Goal: Task Accomplishment & Management: Complete application form

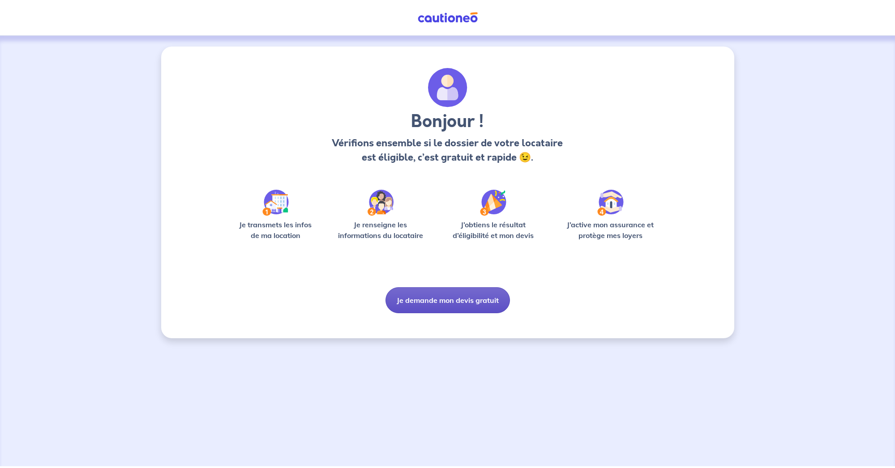
click at [444, 301] on button "Je demande mon devis gratuit" at bounding box center [447, 300] width 124 height 26
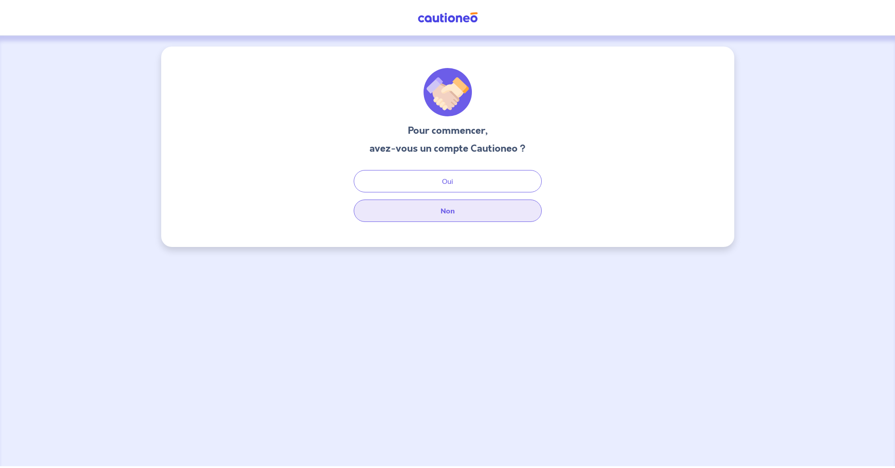
click at [432, 216] on button "Non" at bounding box center [448, 211] width 188 height 22
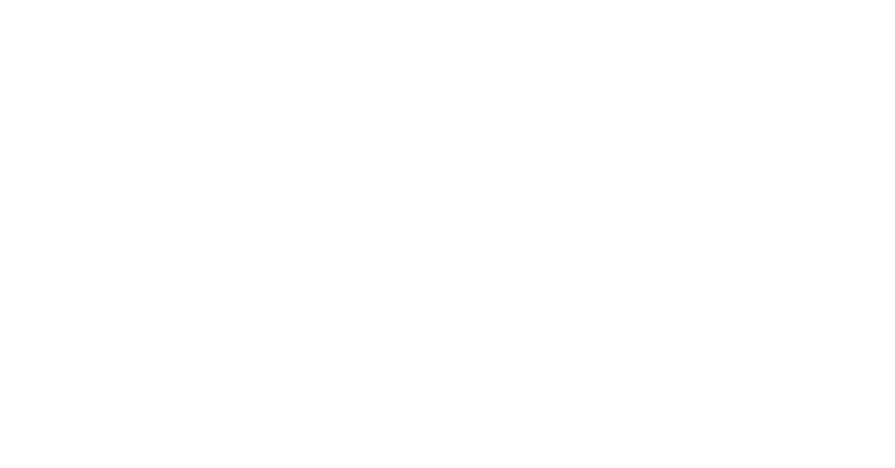
select select "FR"
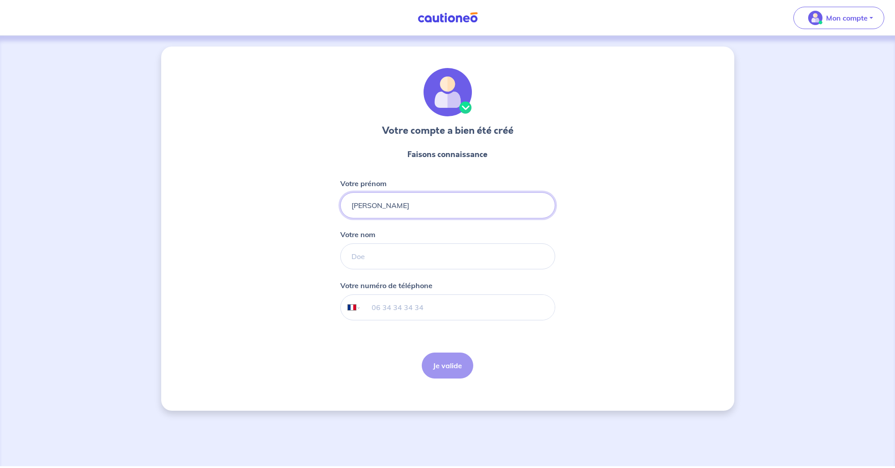
type input "franck"
type input "MAROGNOLI"
type input "06 75 04 24 74"
click at [436, 363] on button "Je valide" at bounding box center [447, 366] width 51 height 26
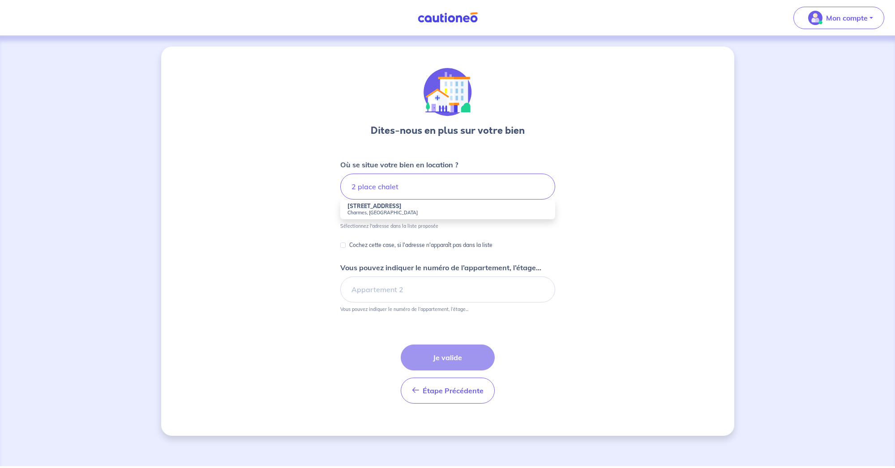
click at [387, 215] on small "Charmes, France" at bounding box center [447, 213] width 201 height 6
type input "2 Place du Chaldron, Charmes, France"
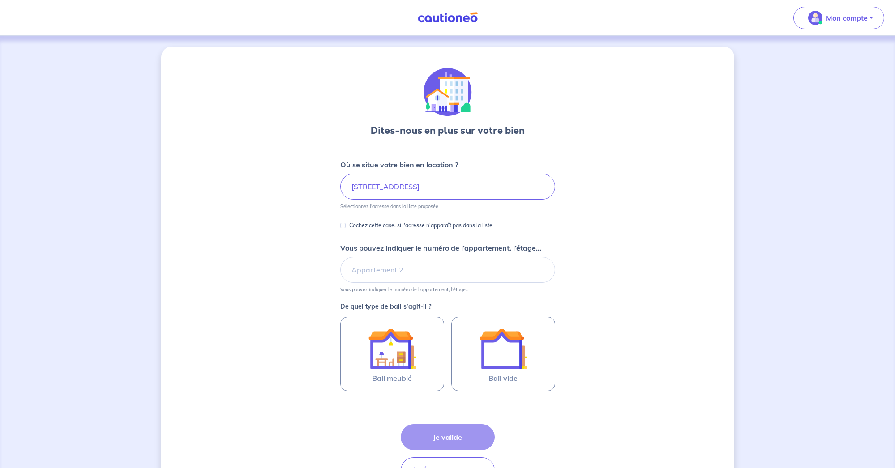
click at [259, 282] on div "Dites-nous en plus sur votre bien Où se situe votre bien en location ? 2 Place …" at bounding box center [447, 281] width 573 height 469
click at [366, 275] on input "Vous pouvez indiquer le numéro de l’appartement, l’étage..." at bounding box center [447, 270] width 215 height 26
click at [398, 273] on input "appartement 1D" at bounding box center [447, 270] width 215 height 26
click at [417, 273] on input "appartement 1D" at bounding box center [447, 270] width 215 height 26
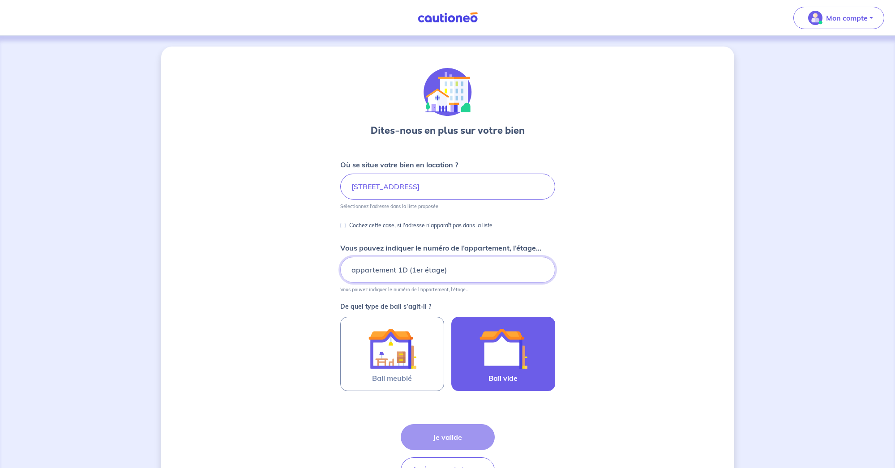
type input "appartement 1D (1er étage)"
click at [500, 370] on img at bounding box center [503, 349] width 48 height 48
click at [0, 0] on input "Bail vide" at bounding box center [0, 0] width 0 height 0
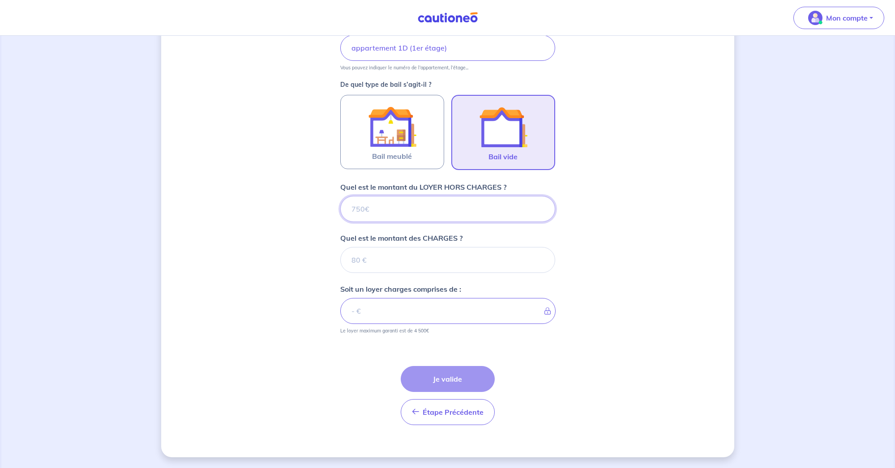
scroll to position [222, 0]
click at [412, 208] on input "Quel est le montant du LOYER HORS CHARGES ?" at bounding box center [447, 209] width 215 height 26
type input "5"
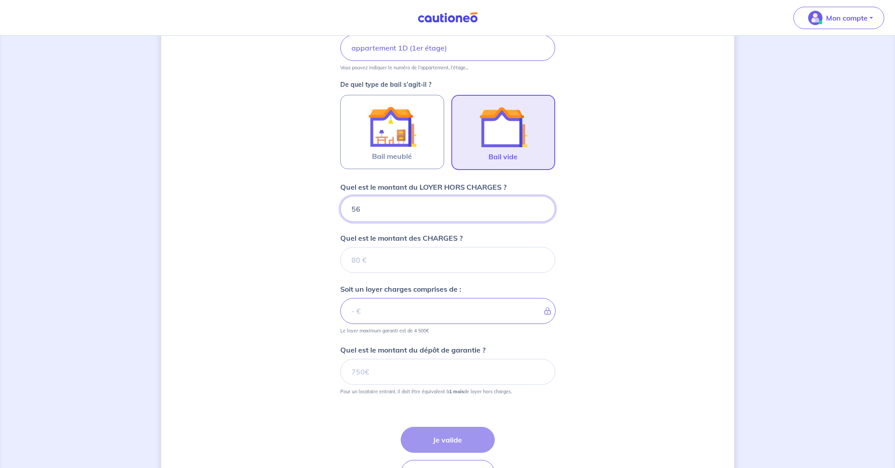
type input "560"
click at [411, 265] on input "Quel est le montant des CHARGES ?" at bounding box center [447, 260] width 215 height 26
type input "30"
type input "590"
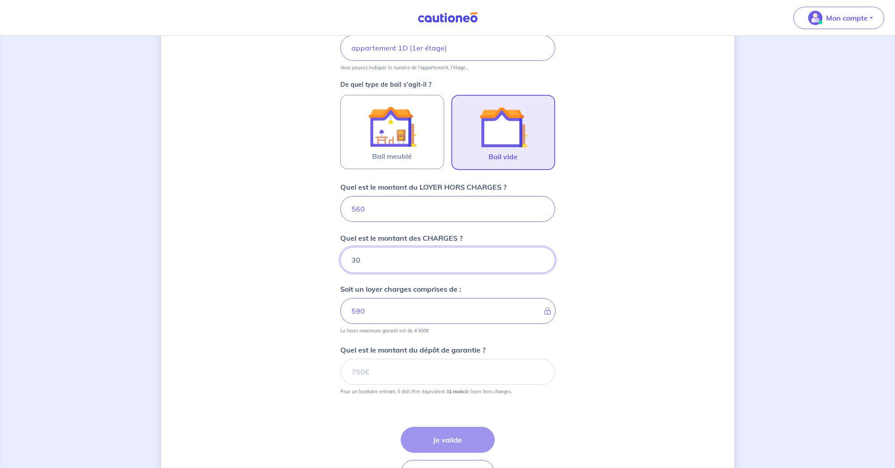
type input "30"
click at [403, 380] on input "Quel est le montant du dépôt de garantie ?" at bounding box center [447, 372] width 215 height 26
type input "560"
click at [424, 440] on button "Je valide" at bounding box center [448, 440] width 94 height 26
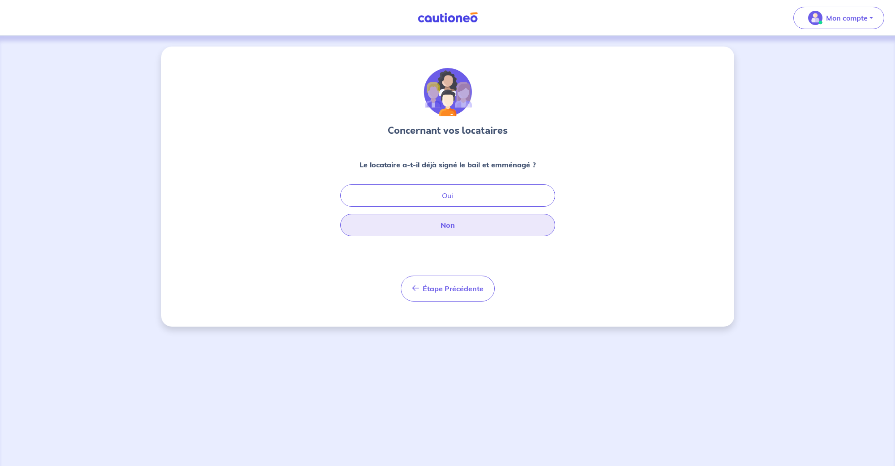
click at [442, 223] on button "Non" at bounding box center [447, 225] width 215 height 22
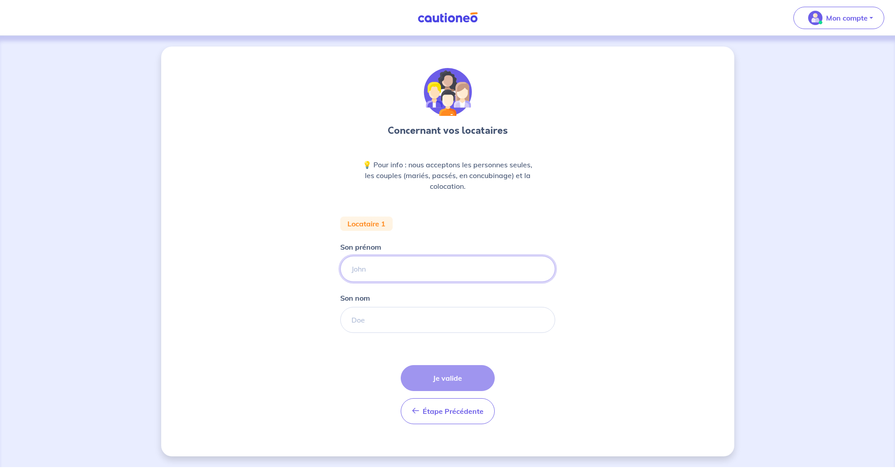
click at [421, 265] on input "Son prénom" at bounding box center [447, 269] width 215 height 26
type input "kelly"
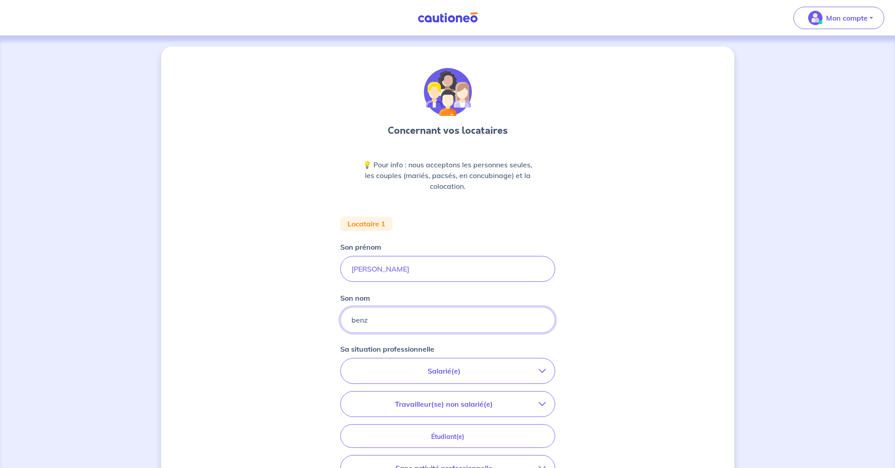
type input "benz"
click at [461, 368] on p "Salarié(e)" at bounding box center [444, 371] width 189 height 11
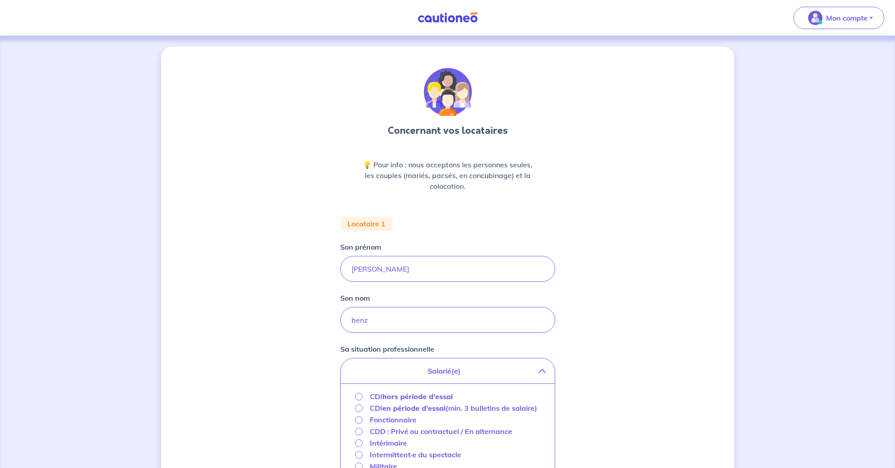
click at [434, 396] on strong "hors période d'essai" at bounding box center [417, 396] width 70 height 9
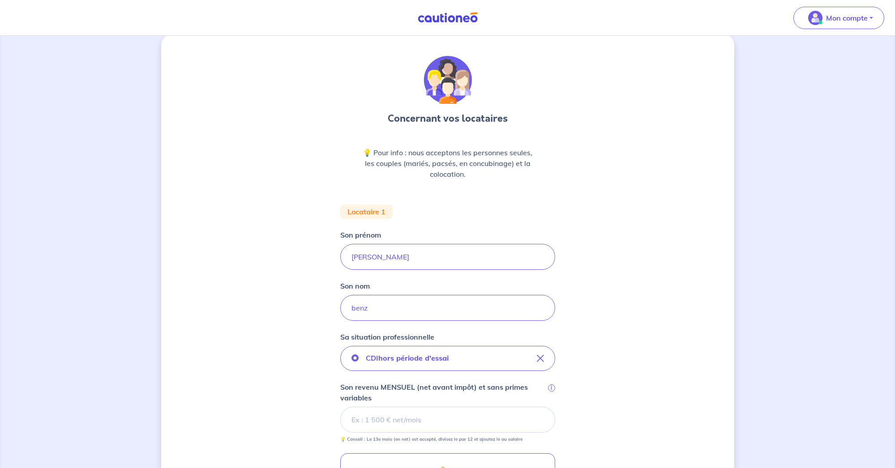
scroll to position [13, 0]
click at [405, 371] on div "CDI hors période d'essai Son revenu MENSUEL (net avant impôt) et sans primes va…" at bounding box center [447, 394] width 215 height 97
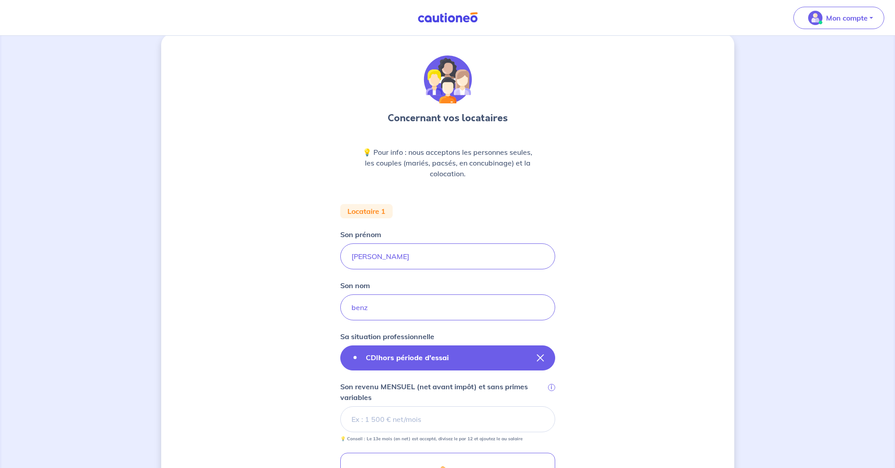
click at [407, 360] on strong "hors période d'essai" at bounding box center [413, 357] width 70 height 9
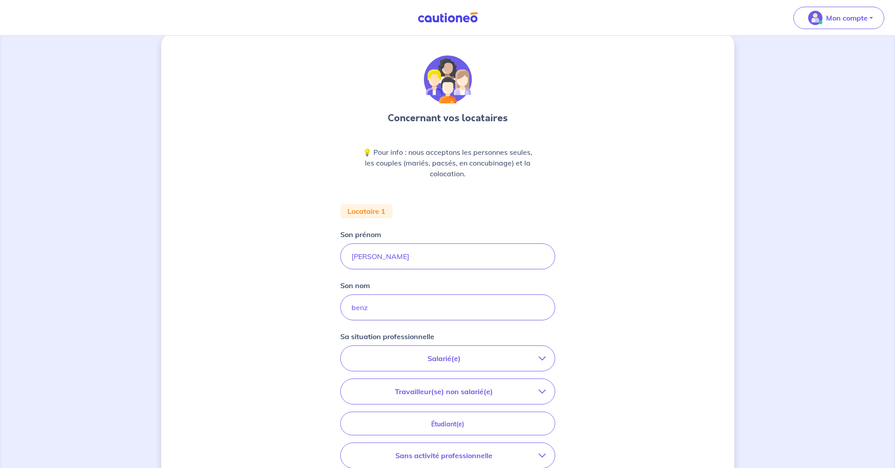
click at [418, 352] on button "Salarié(e)" at bounding box center [448, 358] width 214 height 25
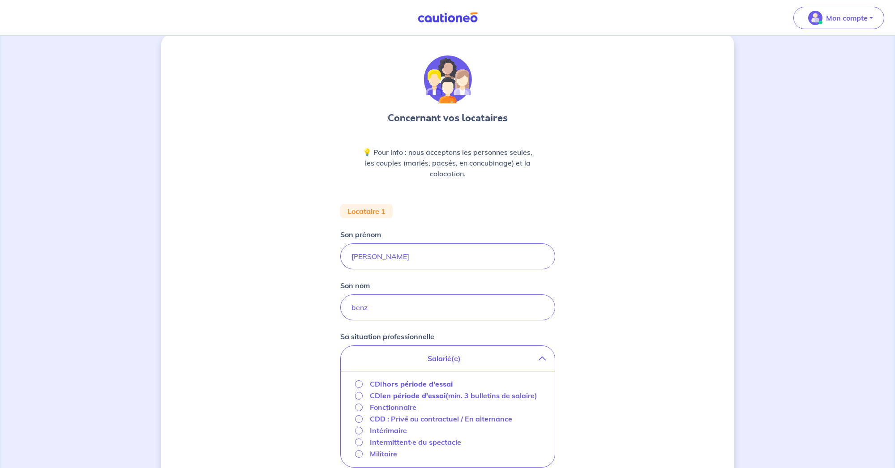
click at [394, 424] on p "CDD : Privé ou contractuel / En alternance" at bounding box center [441, 419] width 142 height 11
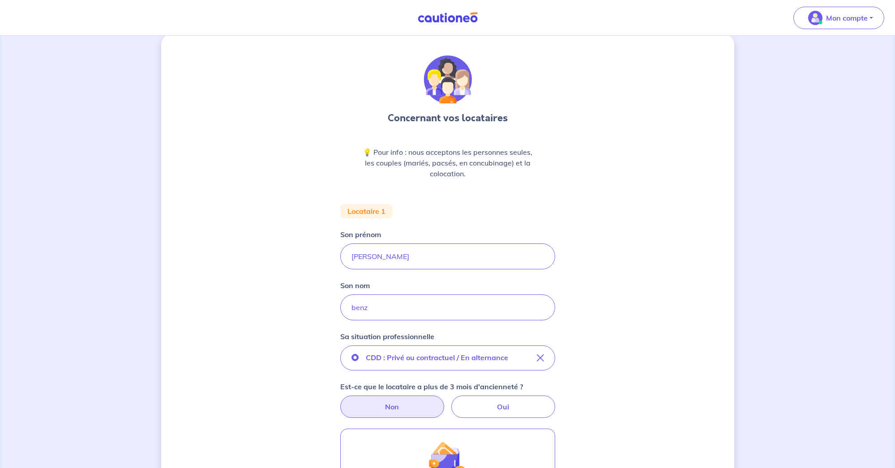
click at [377, 403] on label "Non" at bounding box center [392, 407] width 104 height 22
click at [445, 402] on input "Non" at bounding box center [448, 399] width 6 height 6
radio input "true"
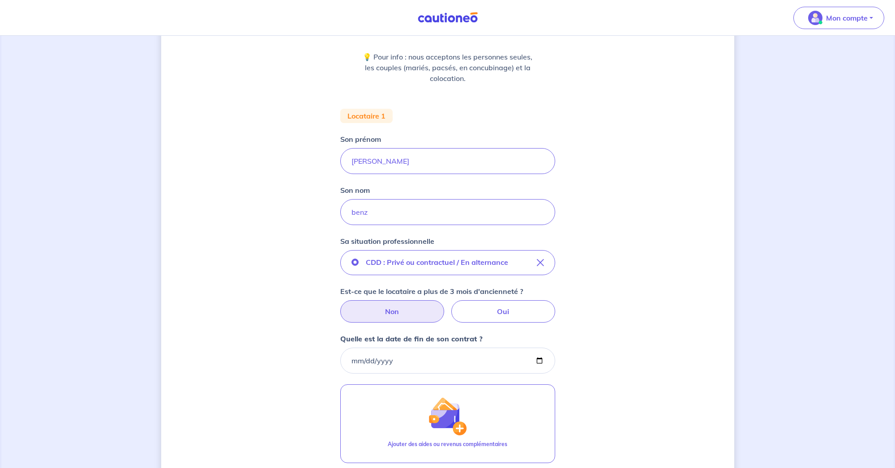
scroll to position [111, 0]
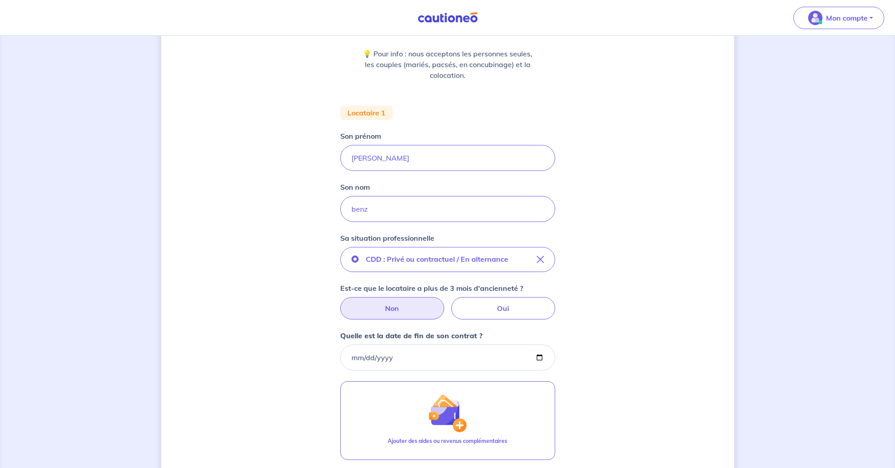
click at [354, 358] on input "Quelle est la date de fin de son contrat ?" at bounding box center [447, 358] width 215 height 26
click at [474, 362] on input "Quelle est la date de fin de son contrat ?" at bounding box center [447, 358] width 215 height 26
click at [595, 413] on div "Concernant vos locataires 💡 Pour info : nous acceptons les personnes seules, le…" at bounding box center [447, 265] width 573 height 659
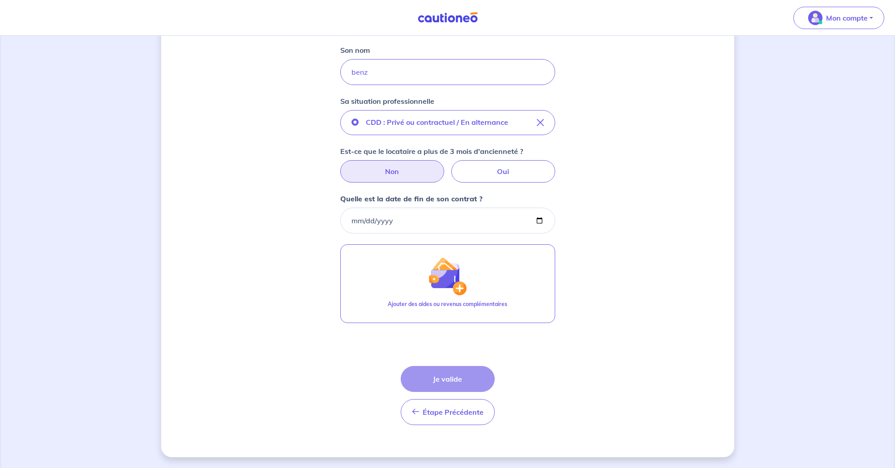
scroll to position [248, 0]
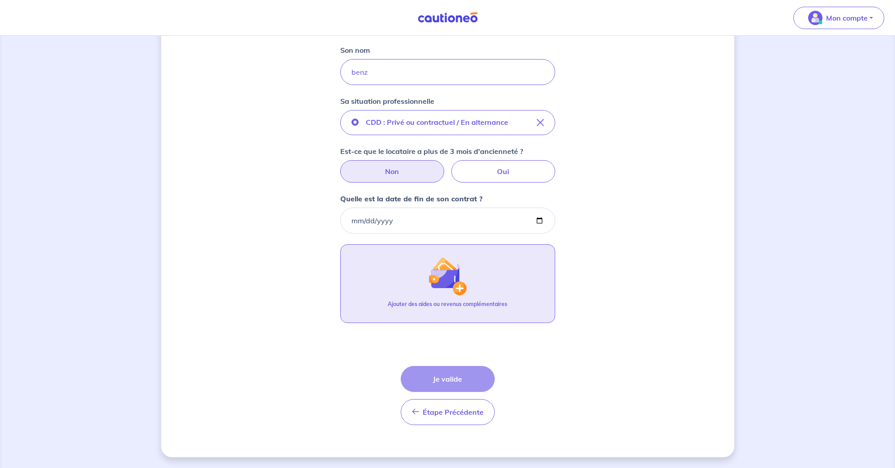
click at [429, 282] on img "button" at bounding box center [447, 276] width 38 height 38
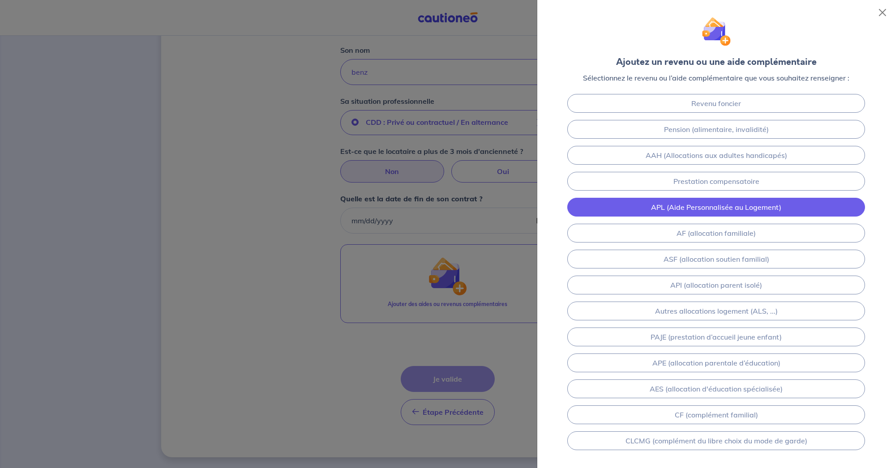
click at [753, 205] on link "APL (Aide Personnalisée au Logement)" at bounding box center [716, 207] width 298 height 19
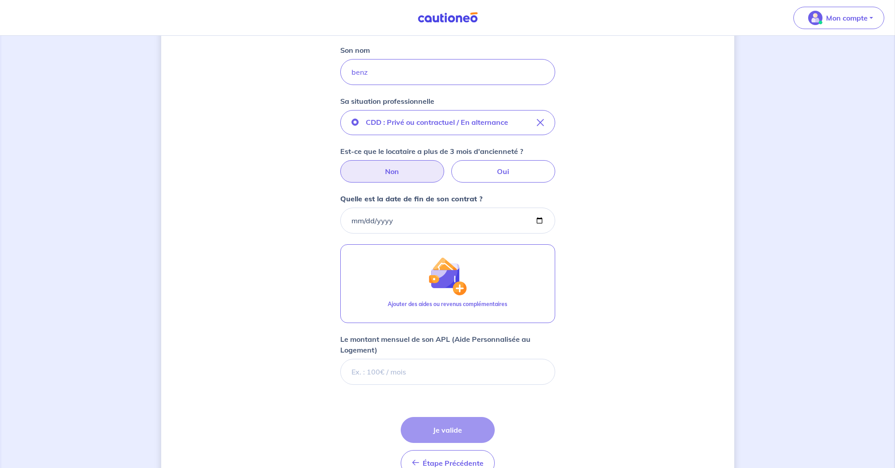
scroll to position [299, 0]
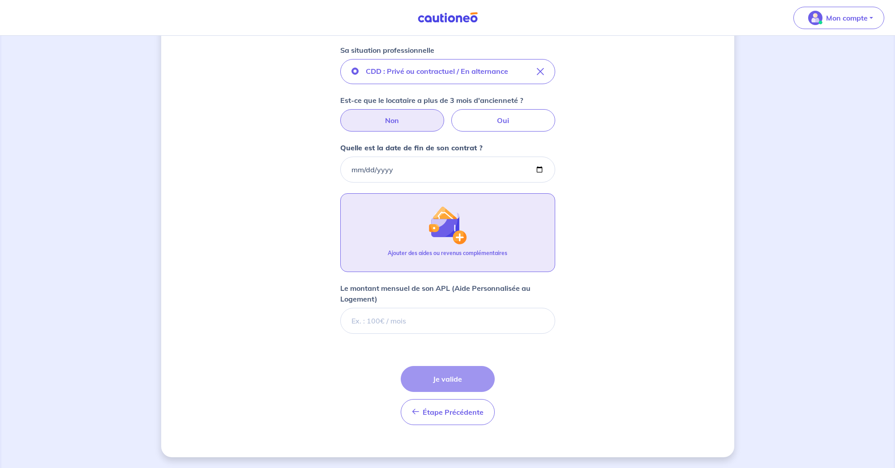
click at [476, 257] on p "Ajouter des aides ou revenus complémentaires" at bounding box center [448, 253] width 120 height 8
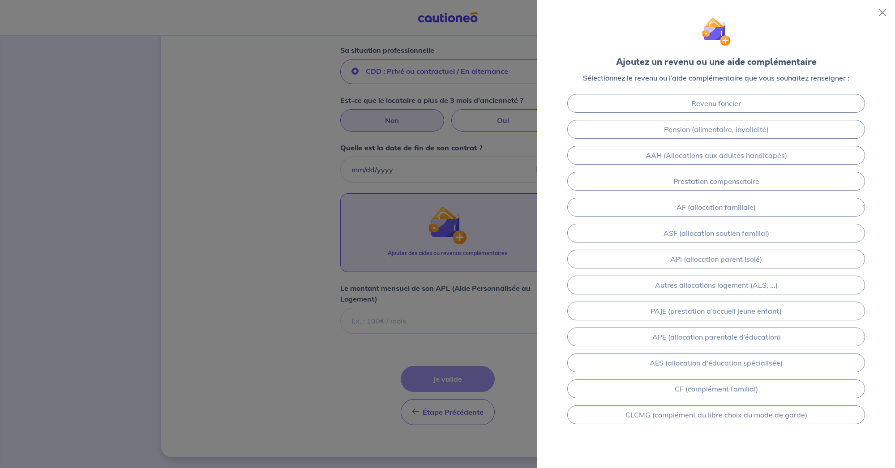
click at [518, 336] on div at bounding box center [447, 234] width 895 height 468
click at [447, 362] on div at bounding box center [447, 234] width 895 height 468
click at [477, 347] on div at bounding box center [447, 234] width 895 height 468
click at [881, 12] on button "Close" at bounding box center [882, 12] width 14 height 14
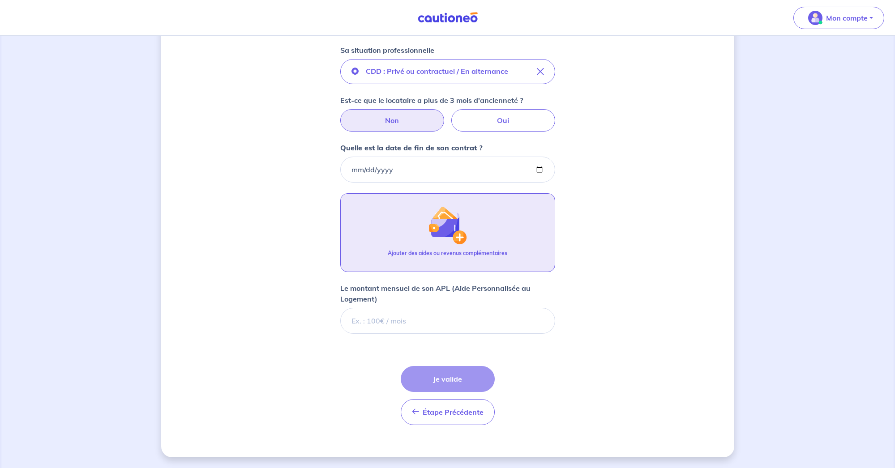
click at [454, 387] on div "Étape Précédente Précédent Je valide Je valide" at bounding box center [448, 395] width 94 height 59
click at [438, 313] on input "Le montant mensuel de son APL (Aide Personnalisée au Logement)" at bounding box center [447, 321] width 215 height 26
type input "5"
type input "150"
click at [543, 372] on form "Locataire 1 Son prénom kelly Son nom benz Sa situation professionnelle CDD : Pr…" at bounding box center [447, 175] width 215 height 515
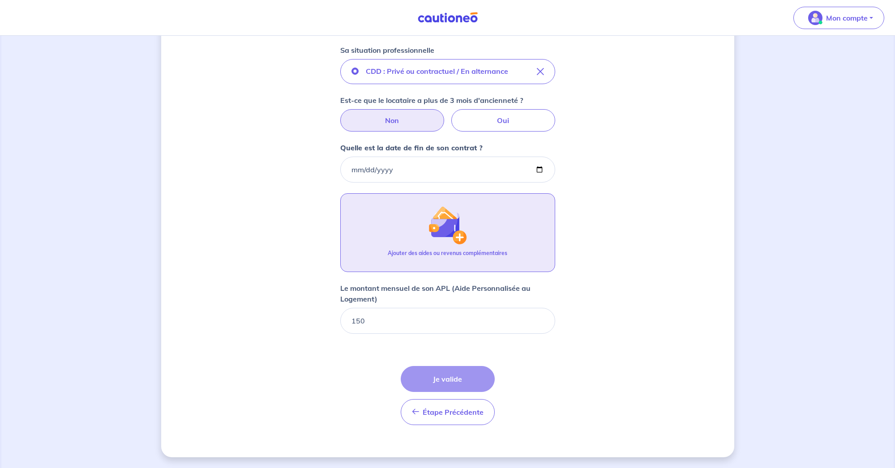
click at [464, 380] on div "Étape Précédente Précédent Je valide Je valide" at bounding box center [448, 395] width 94 height 59
click at [388, 166] on input "Quelle est la date de fin de son contrat ?" at bounding box center [447, 170] width 215 height 26
click at [379, 170] on input "Quelle est la date de fin de son contrat ?" at bounding box center [447, 170] width 215 height 26
click at [367, 170] on input "Quelle est la date de fin de son contrat ?" at bounding box center [447, 170] width 215 height 26
click at [415, 170] on input "Quelle est la date de fin de son contrat ?" at bounding box center [447, 170] width 215 height 26
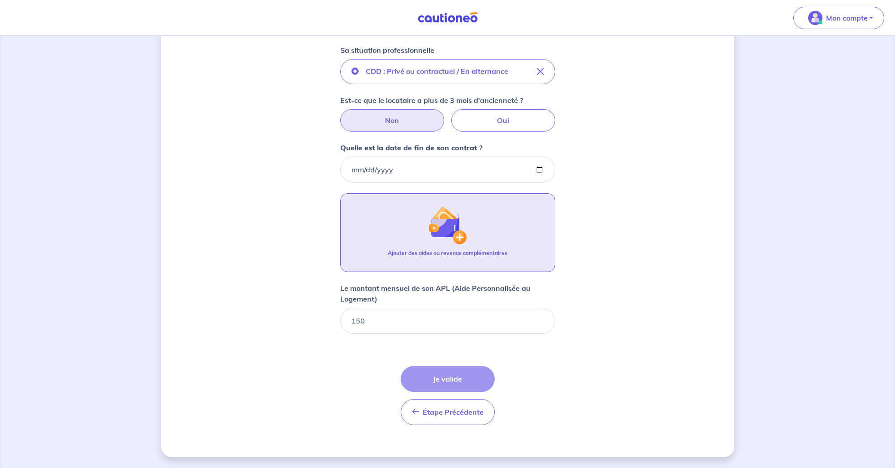
type input "2025-10-15"
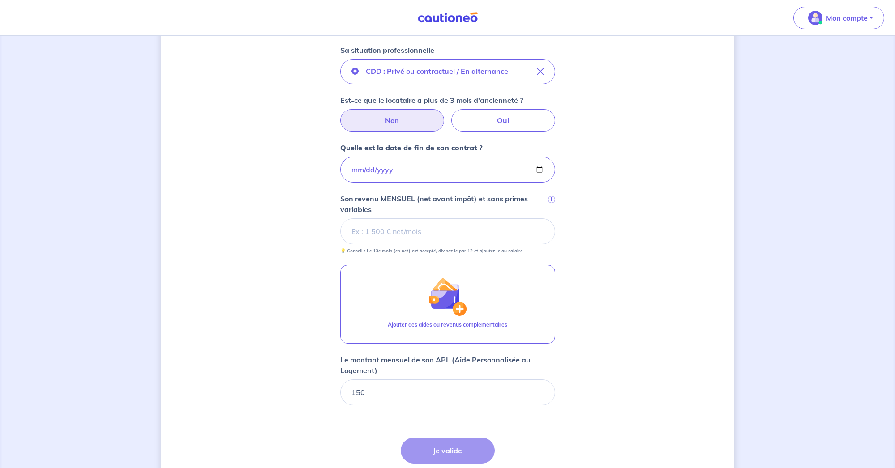
click at [445, 447] on div "Étape Précédente Précédent Je valide Je valide" at bounding box center [448, 467] width 94 height 59
click at [459, 245] on small "💡 Conseil : Le 13e mois (en net) est accepté, divisez le par 12 et ajoutez le a…" at bounding box center [447, 249] width 215 height 10
click at [460, 238] on input "Son revenu MENSUEL (net avant impôt) et sans primes variables i" at bounding box center [447, 231] width 215 height 26
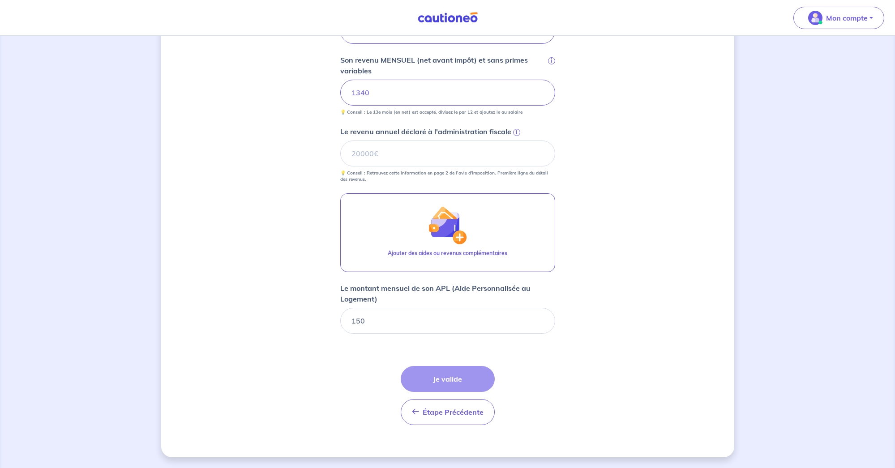
scroll to position [438, 0]
click at [466, 155] on input "Le revenu annuel déclaré à l'administration fiscale i" at bounding box center [447, 154] width 215 height 26
click at [366, 326] on input "150" at bounding box center [447, 321] width 215 height 26
type input "393"
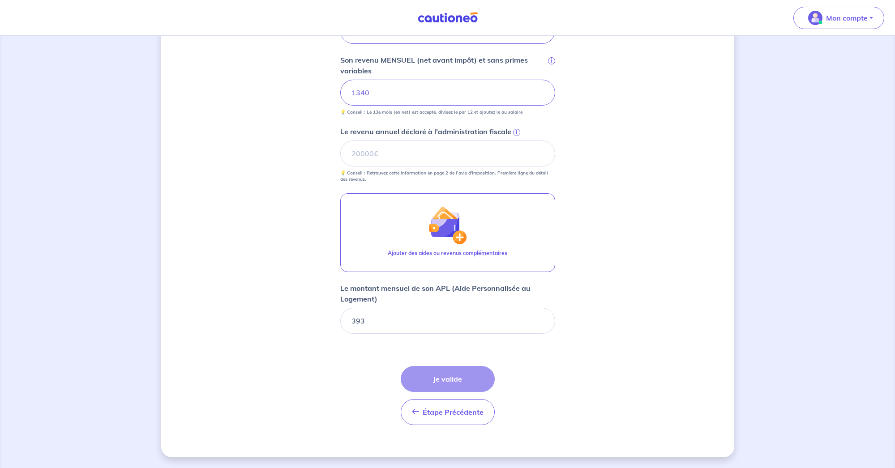
click at [621, 342] on div "Concernant vos locataires 💡 Pour info : nous acceptons les personnes seules, le…" at bounding box center [447, 33] width 573 height 849
click at [418, 152] on input "Le revenu annuel déclaré à l'administration fiscale i" at bounding box center [447, 154] width 215 height 26
type input "2388"
click at [453, 374] on button "Je valide" at bounding box center [448, 379] width 94 height 26
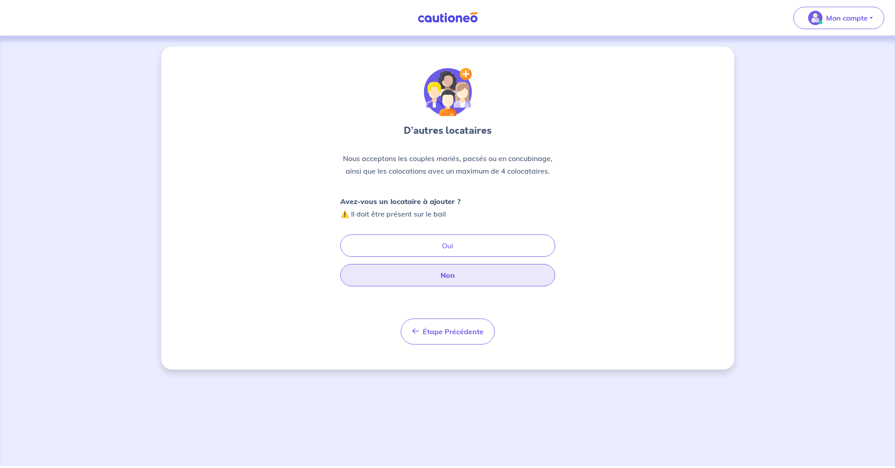
click at [441, 273] on button "Non" at bounding box center [447, 275] width 215 height 22
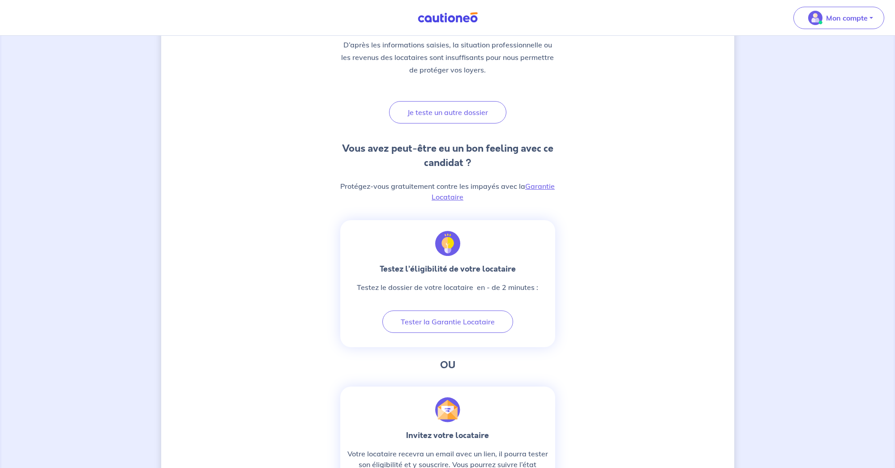
scroll to position [138, 0]
click at [574, 145] on div "Nous sommes désolé, le dossier locataire n'est pas éligible D’après les informa…" at bounding box center [447, 422] width 573 height 1029
click at [461, 114] on button "Je teste un autre dossier" at bounding box center [447, 113] width 117 height 22
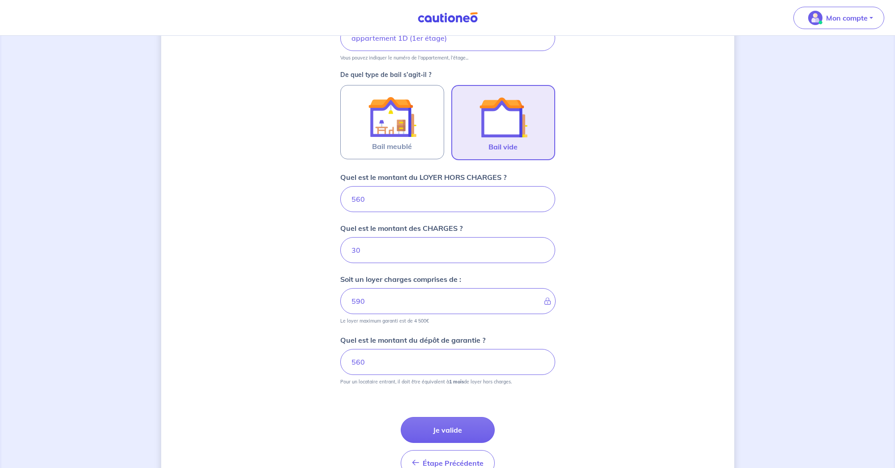
scroll to position [264, 0]
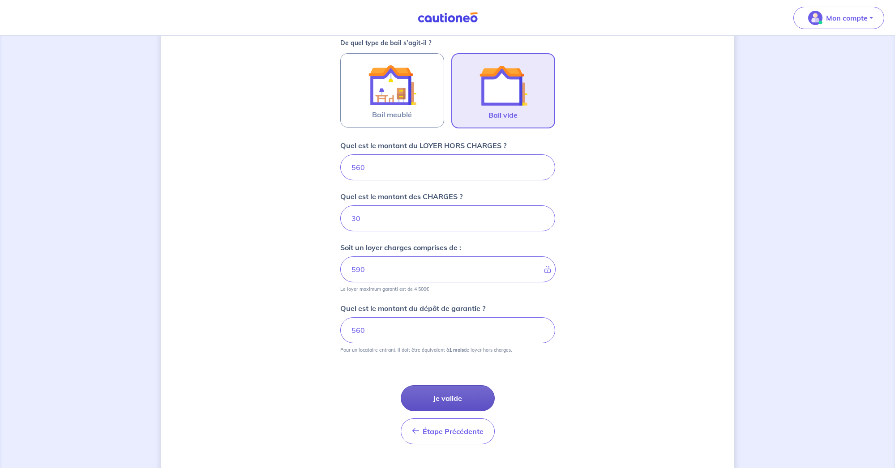
click at [434, 398] on button "Je valide" at bounding box center [448, 398] width 94 height 26
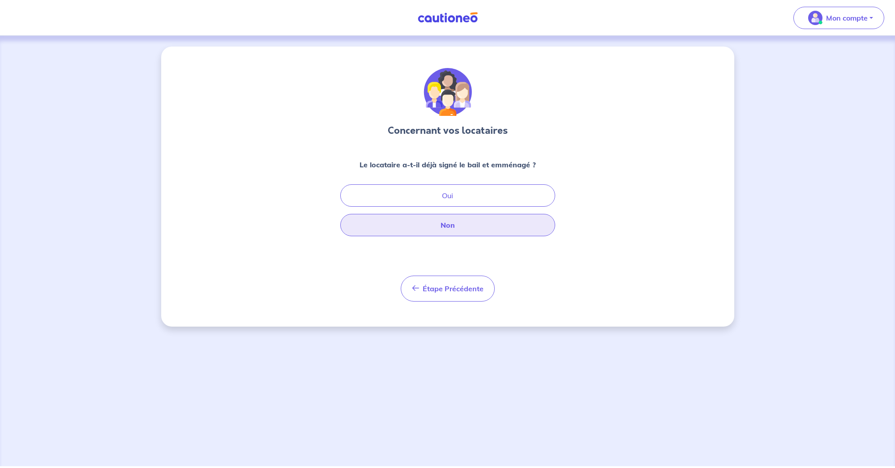
click at [454, 225] on button "Non" at bounding box center [447, 225] width 215 height 22
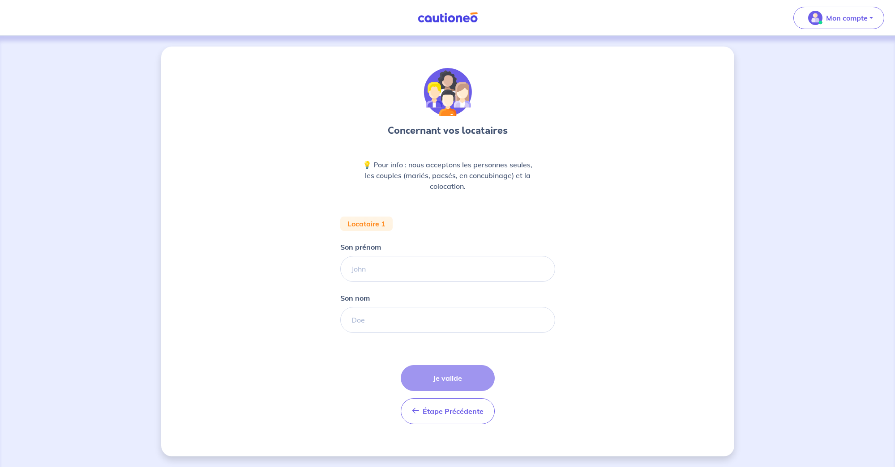
click at [440, 255] on div "Son prénom" at bounding box center [447, 262] width 215 height 40
click at [438, 260] on input "Son prénom" at bounding box center [447, 269] width 215 height 26
type input "kelly"
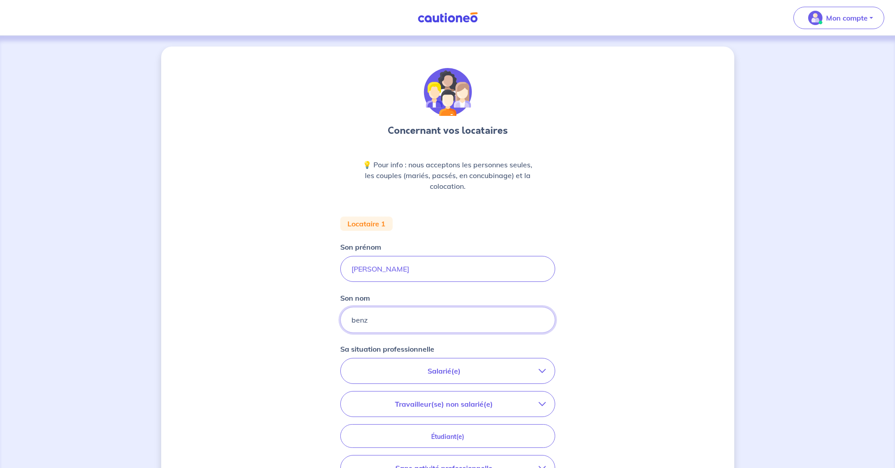
type input "benz"
click at [516, 377] on button "Salarié(e)" at bounding box center [448, 371] width 214 height 25
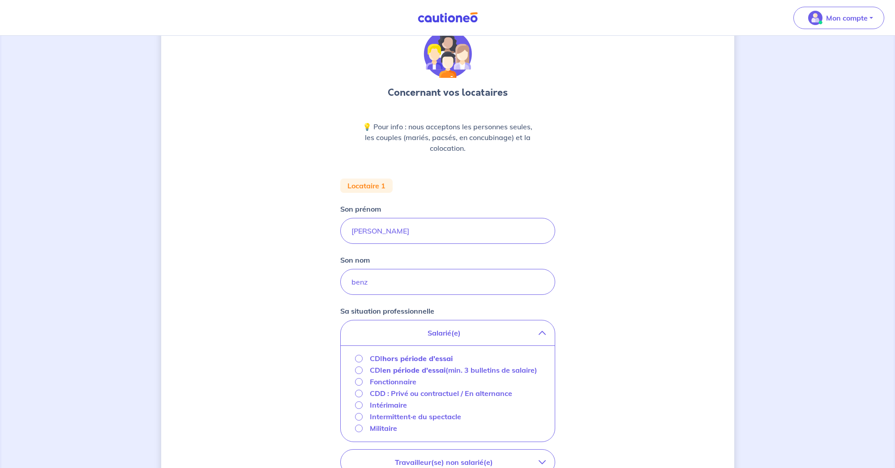
scroll to position [42, 0]
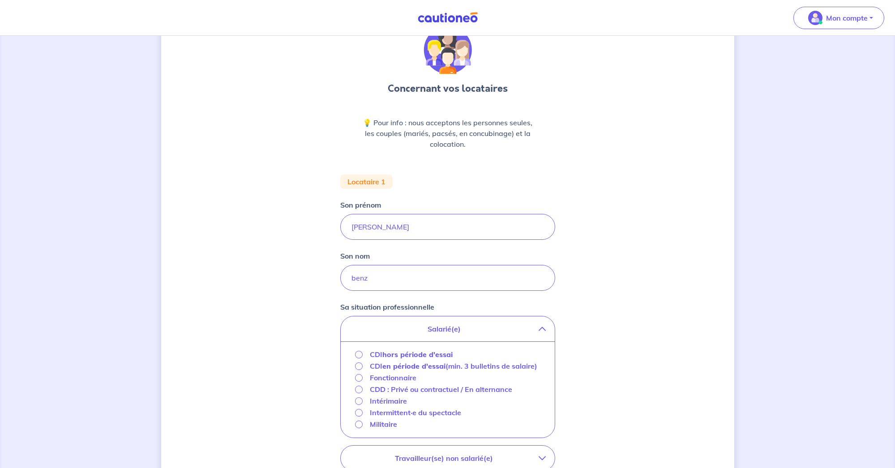
click at [361, 355] on input "CDI hors période d'essai" at bounding box center [359, 355] width 8 height 8
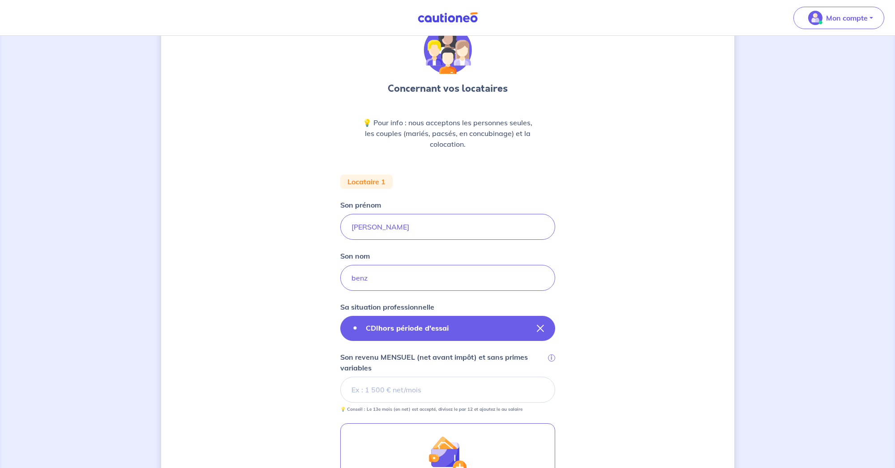
click at [357, 324] on div "CDI hors période d'essai" at bounding box center [403, 328] width 104 height 11
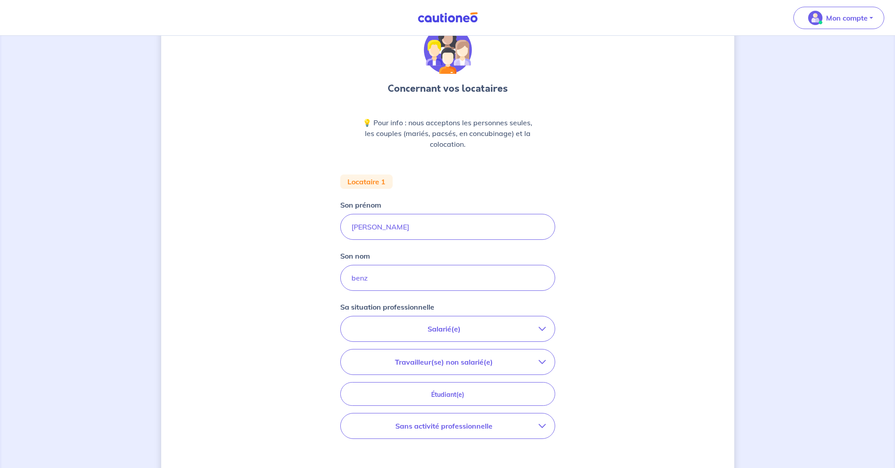
click at [357, 326] on p "Salarié(e)" at bounding box center [444, 329] width 189 height 11
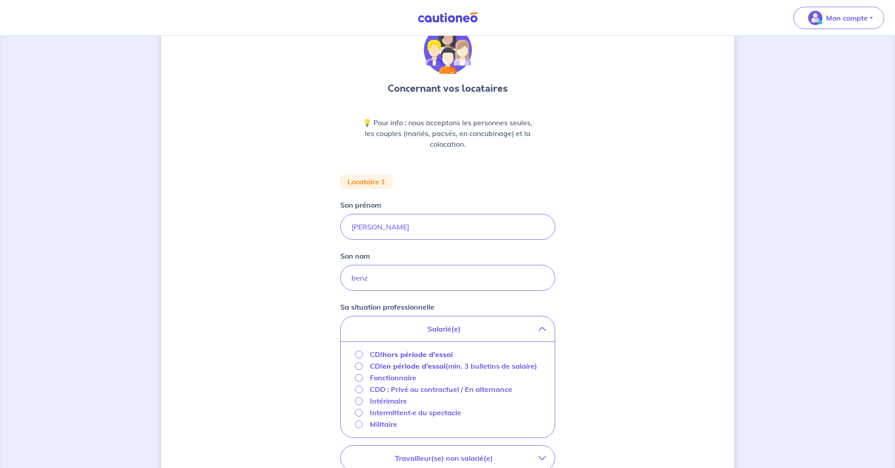
click at [360, 357] on input "CDI hors période d'essai" at bounding box center [359, 355] width 8 height 8
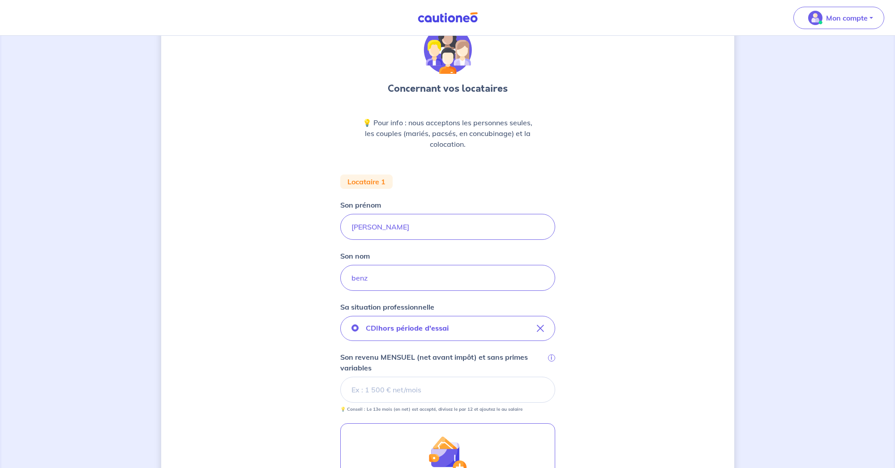
click at [366, 398] on input "Son revenu MENSUEL (net avant impôt) et sans primes variables i" at bounding box center [447, 390] width 215 height 26
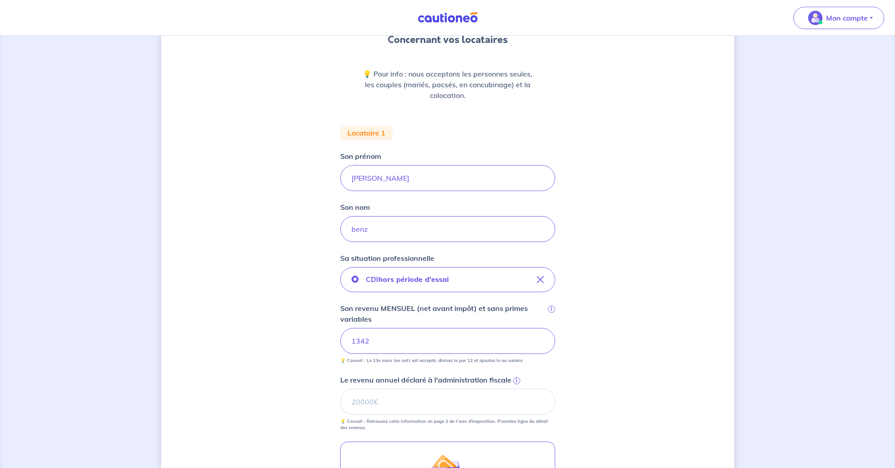
scroll to position [92, 0]
click at [416, 390] on input "Le revenu annuel déclaré à l'administration fiscale i" at bounding box center [447, 401] width 215 height 26
type input "21844"
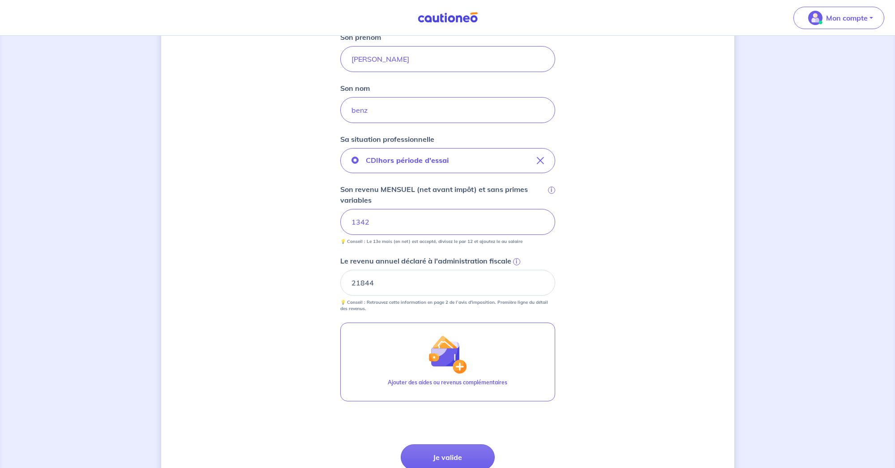
scroll to position [243, 0]
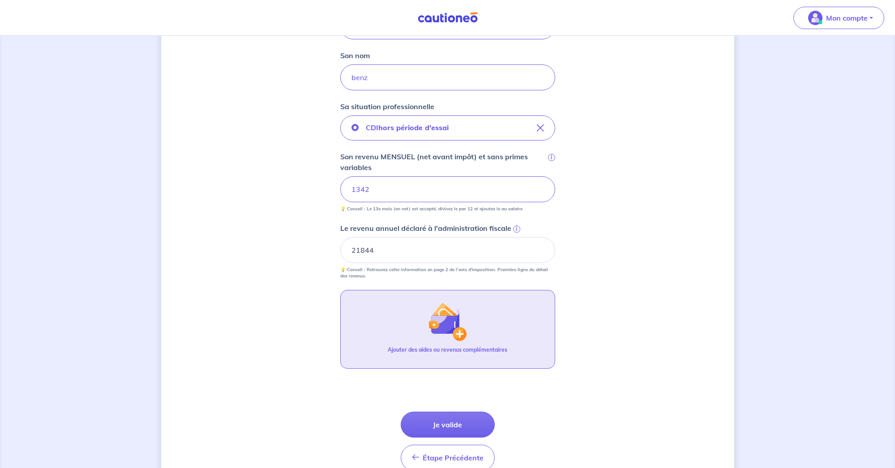
click at [438, 359] on div "Ajouter des aides ou revenus complémentaires" at bounding box center [448, 353] width 120 height 15
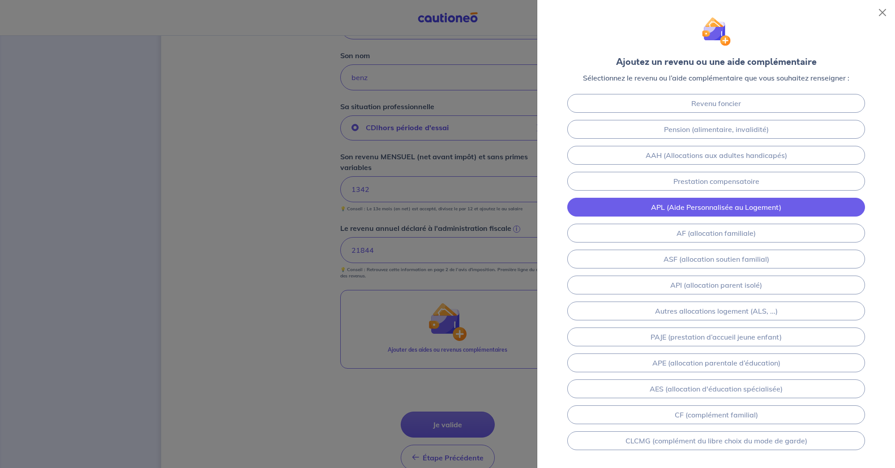
click at [740, 210] on link "APL (Aide Personnalisée au Logement)" at bounding box center [716, 207] width 298 height 19
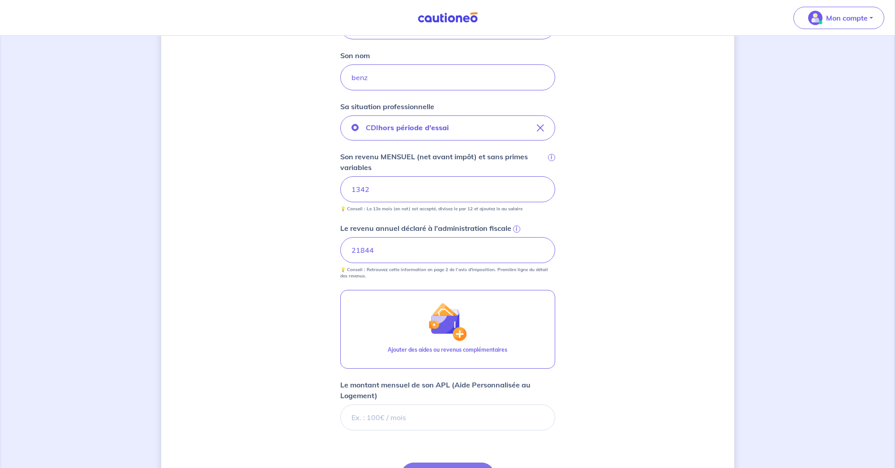
scroll to position [339, 0]
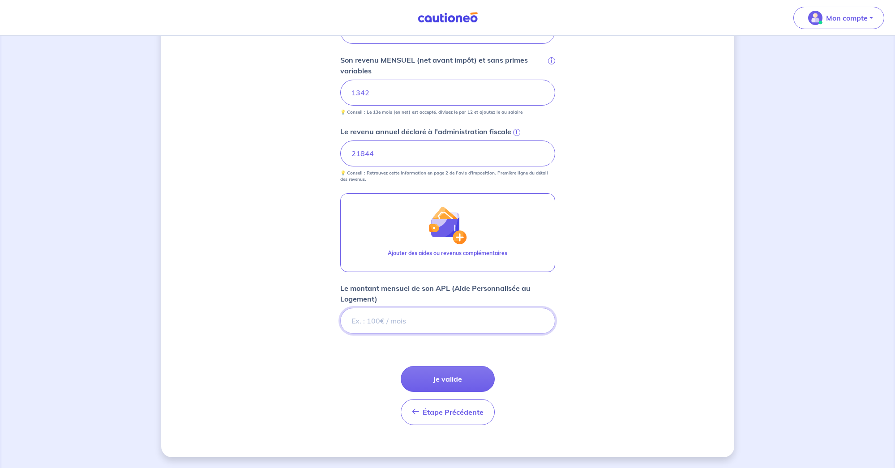
click at [409, 325] on input "Le montant mensuel de son APL (Aide Personnalisée au Logement)" at bounding box center [447, 321] width 215 height 26
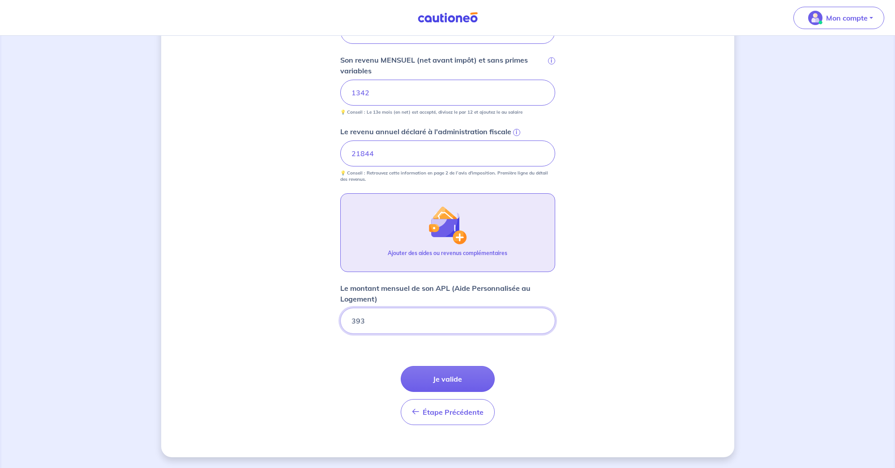
type input "393"
click at [482, 254] on p "Ajouter des aides ou revenus complémentaires" at bounding box center [448, 253] width 120 height 8
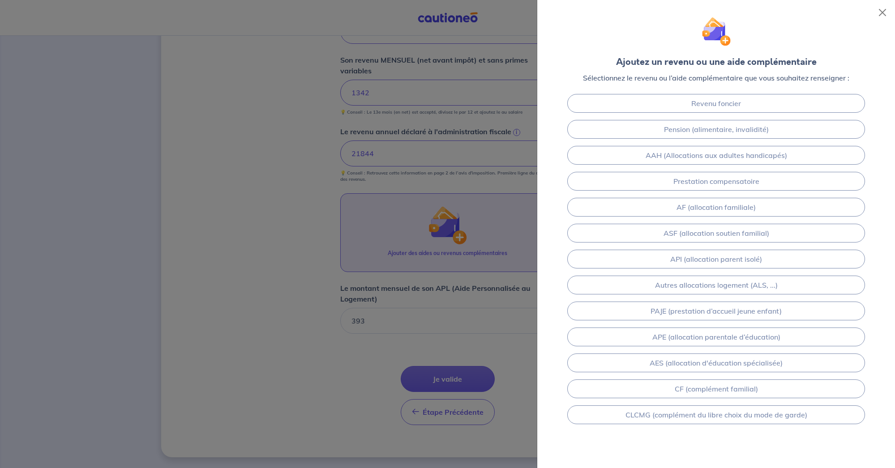
click at [488, 329] on div at bounding box center [447, 234] width 895 height 468
click at [473, 359] on div at bounding box center [447, 234] width 895 height 468
click at [880, 17] on button "Close" at bounding box center [882, 12] width 14 height 14
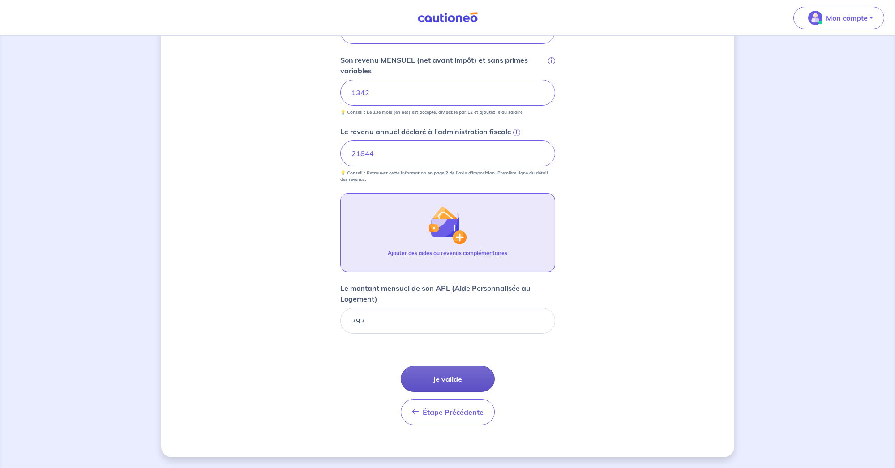
click at [451, 379] on button "Je valide" at bounding box center [448, 379] width 94 height 26
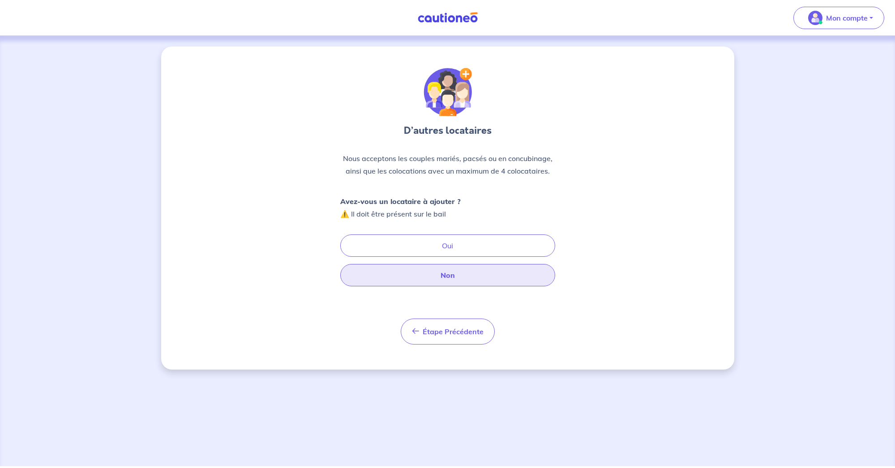
click at [440, 274] on button "Non" at bounding box center [447, 275] width 215 height 22
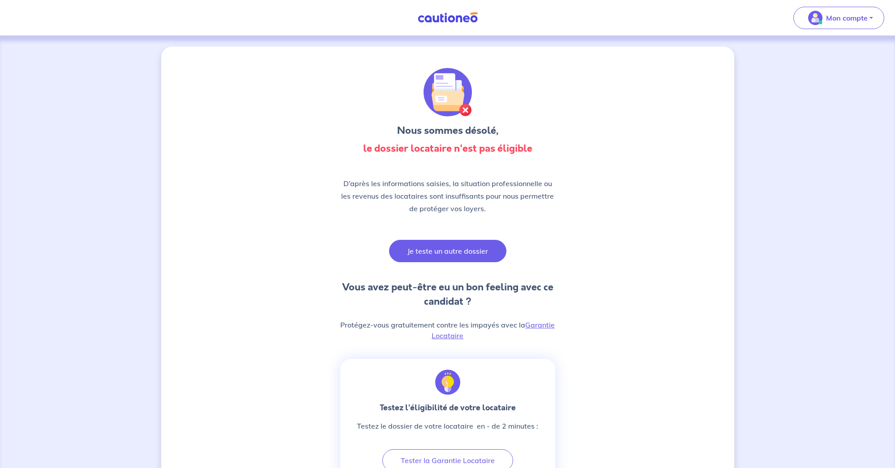
click at [438, 248] on button "Je teste un autre dossier" at bounding box center [447, 251] width 117 height 22
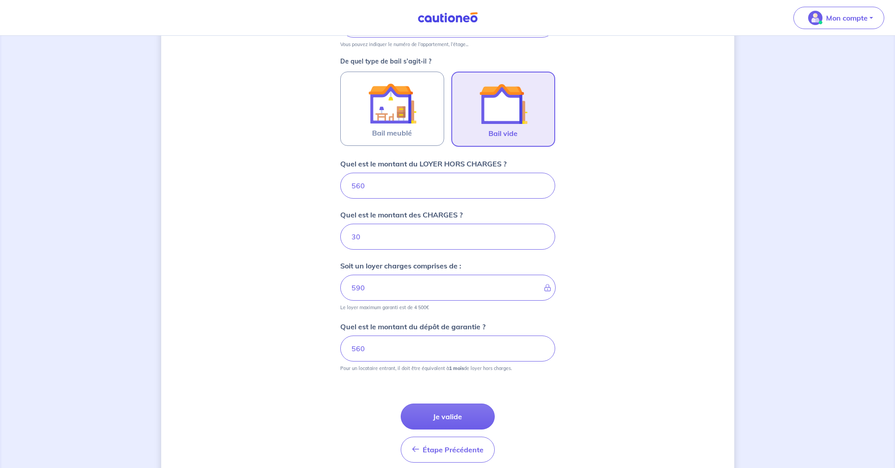
scroll to position [283, 0]
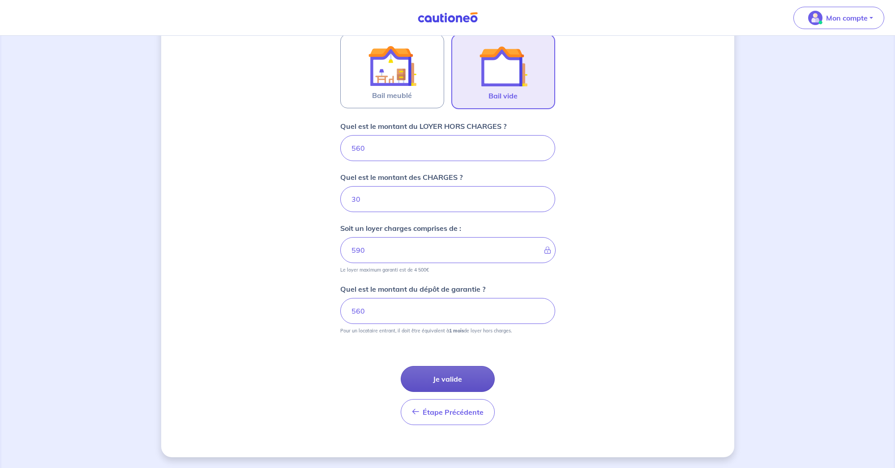
click at [460, 380] on button "Je valide" at bounding box center [448, 379] width 94 height 26
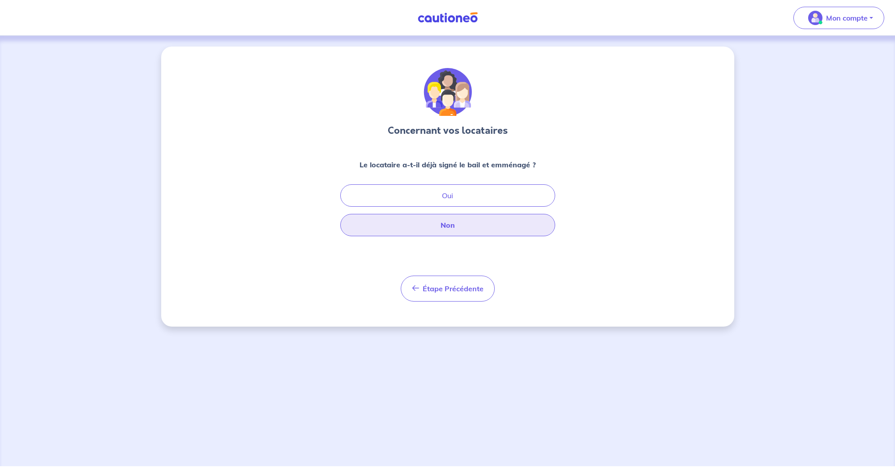
click at [461, 228] on button "Non" at bounding box center [447, 225] width 215 height 22
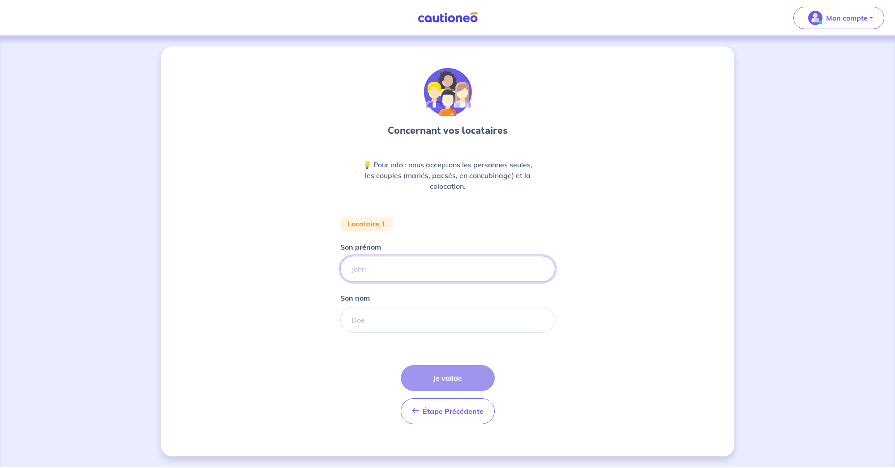
click at [451, 270] on input "Son prénom" at bounding box center [447, 269] width 215 height 26
type input "kelly"
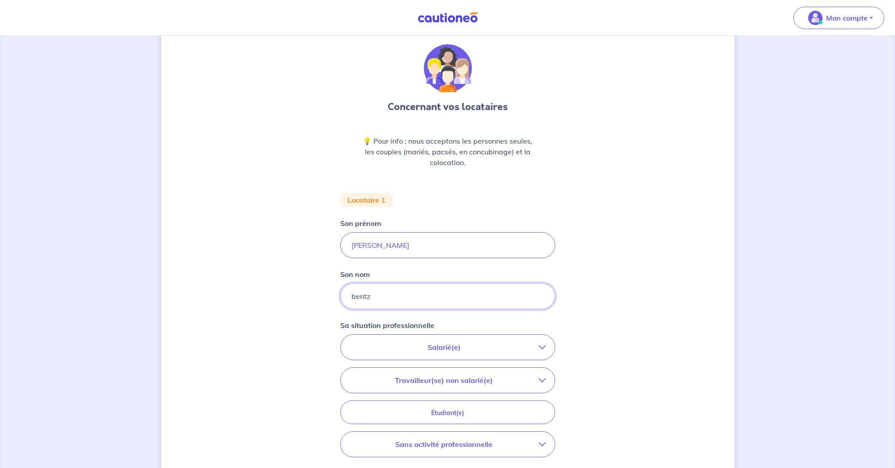
scroll to position [57, 0]
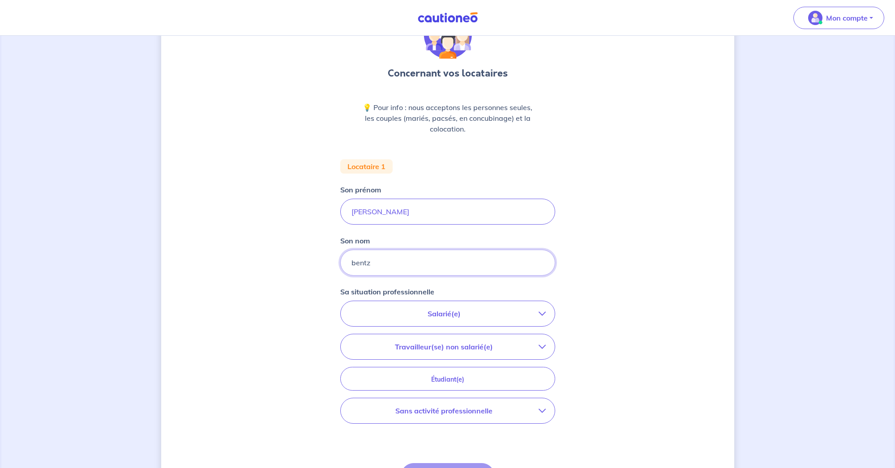
type input "bentz"
click at [519, 333] on div "Salarié(e) CDI hors période d'essai CDI en période d'essai (min. 3 bulletins de…" at bounding box center [447, 362] width 215 height 123
click at [517, 346] on p "Travailleur(se) non salarié(e)" at bounding box center [444, 347] width 189 height 11
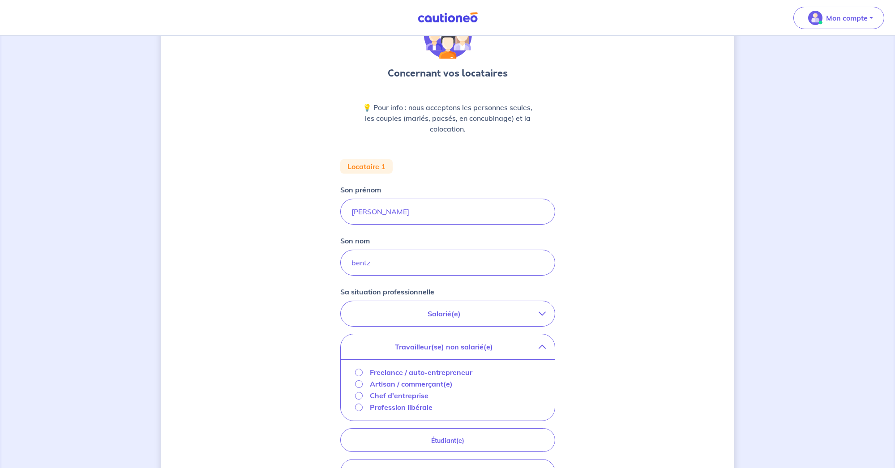
click at [656, 364] on div "Concernant vos locataires 💡 Pour info : nous acceptons les personnes seules, le…" at bounding box center [447, 302] width 573 height 627
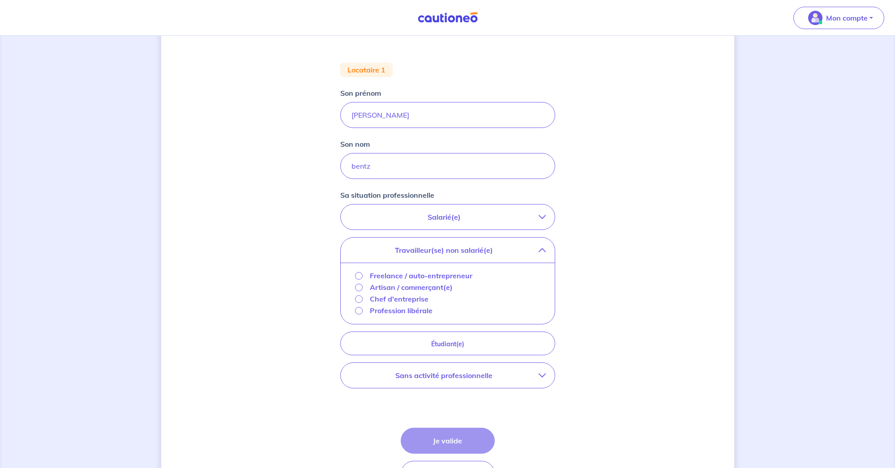
scroll to position [196, 0]
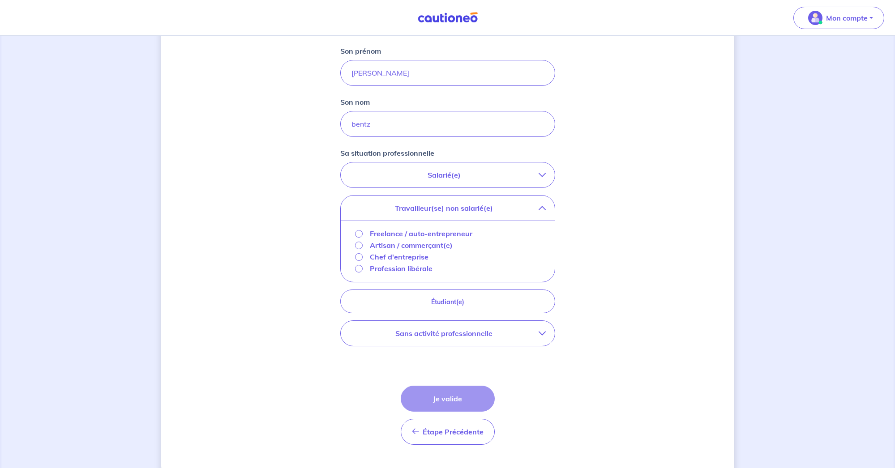
click at [527, 333] on p "Sans activité professionnelle" at bounding box center [444, 333] width 189 height 11
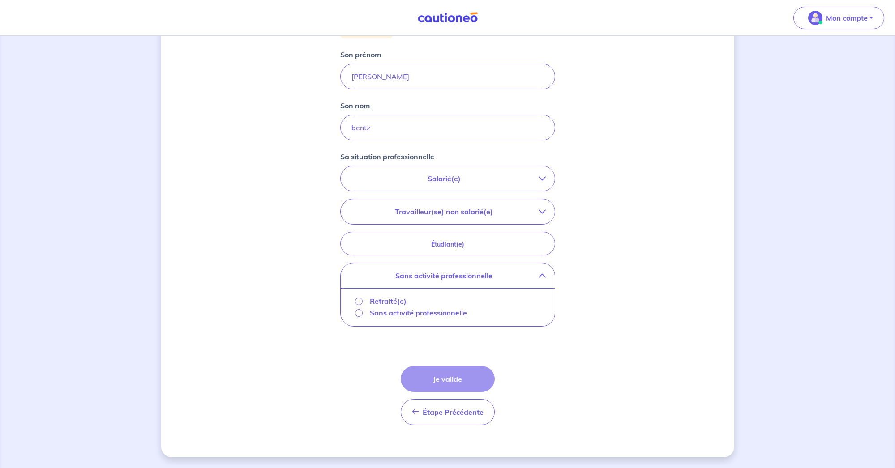
scroll to position [192, 0]
click at [451, 317] on p "Sans activité professionnelle" at bounding box center [418, 313] width 97 height 11
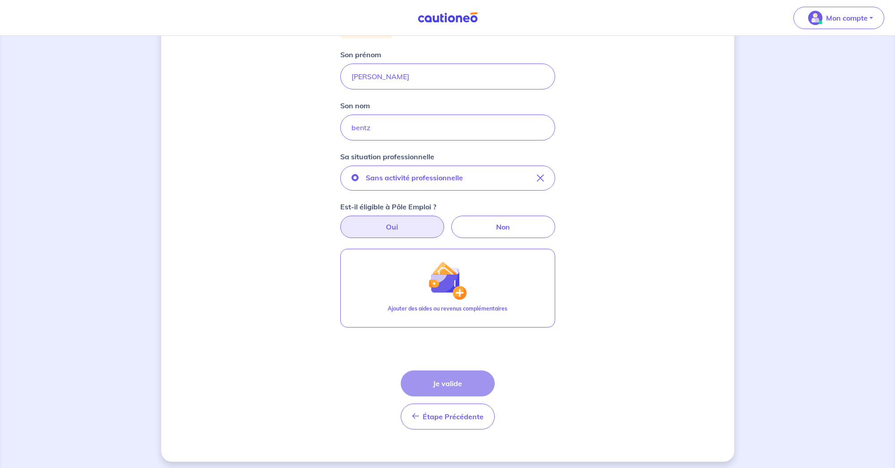
click at [419, 226] on label "Oui" at bounding box center [392, 227] width 104 height 22
click at [445, 222] on input "Oui" at bounding box center [448, 219] width 6 height 6
radio input "true"
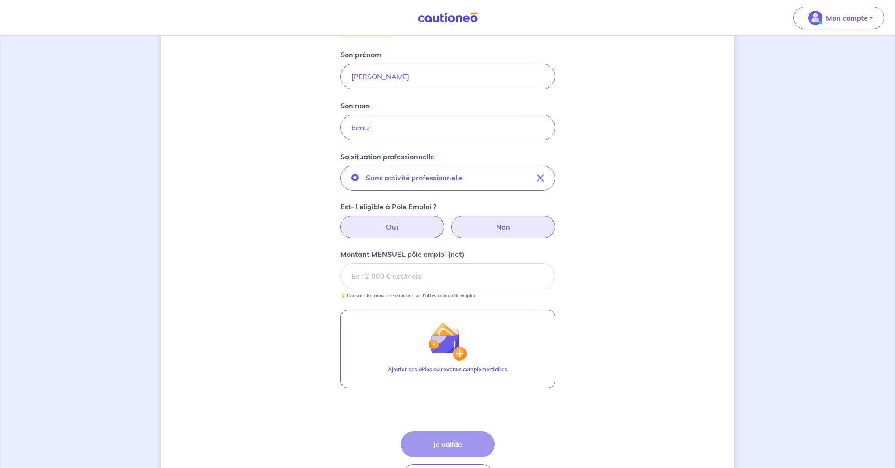
click at [486, 225] on label "Non" at bounding box center [503, 227] width 104 height 22
click at [450, 222] on input "Non" at bounding box center [448, 219] width 6 height 6
radio input "true"
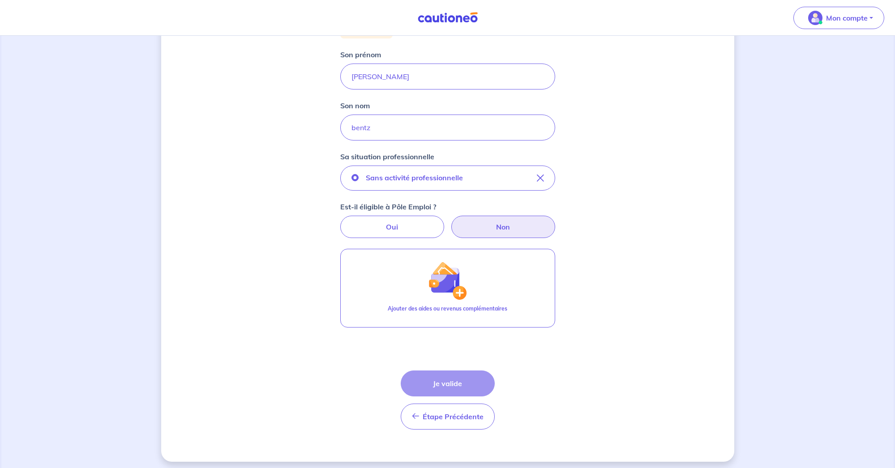
click at [445, 389] on div "Étape Précédente Précédent Je valide Je valide" at bounding box center [448, 400] width 94 height 59
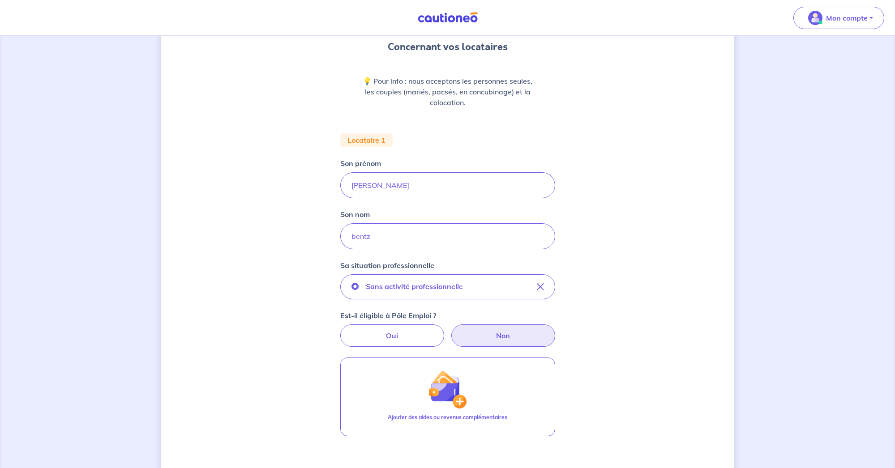
scroll to position [85, 0]
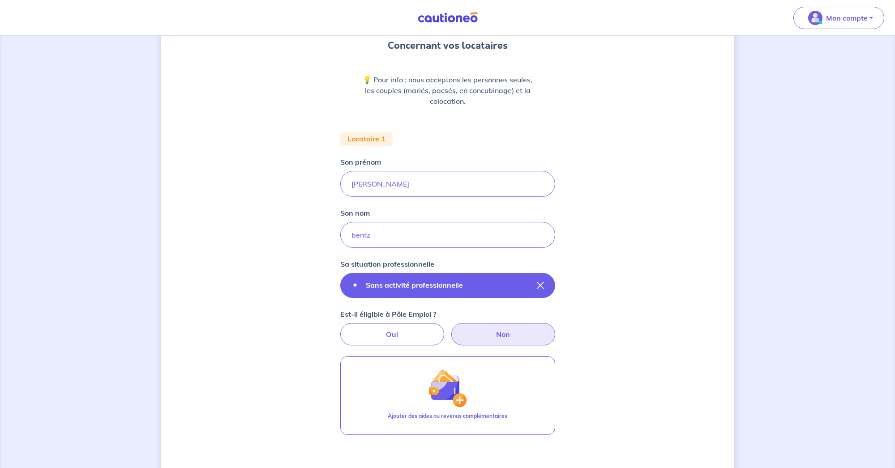
click at [413, 296] on button "Sans activité professionnelle" at bounding box center [447, 285] width 215 height 25
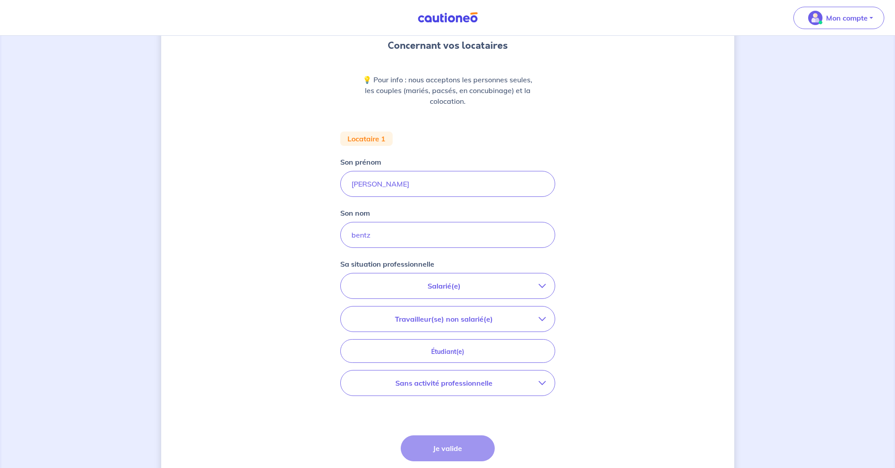
click at [416, 291] on p "Salarié(e)" at bounding box center [444, 286] width 189 height 11
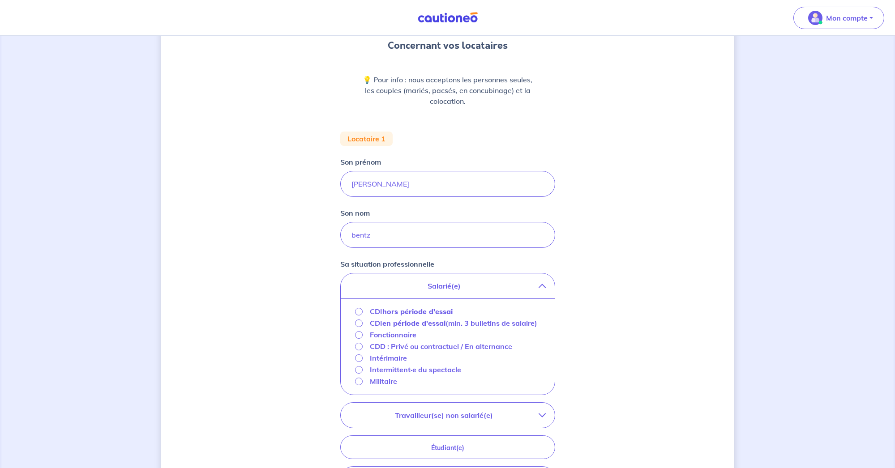
click at [412, 308] on strong "hors période d'essai" at bounding box center [417, 311] width 70 height 9
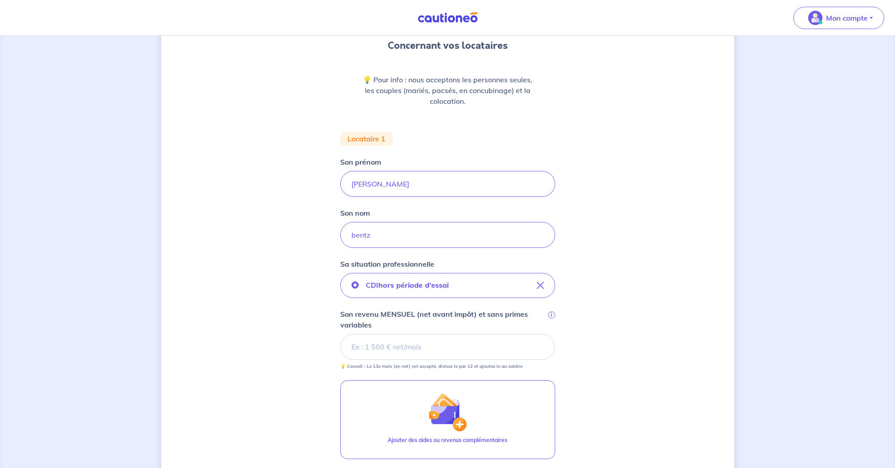
click at [408, 349] on input "Son revenu MENSUEL (net avant impôt) et sans primes variables i" at bounding box center [447, 347] width 215 height 26
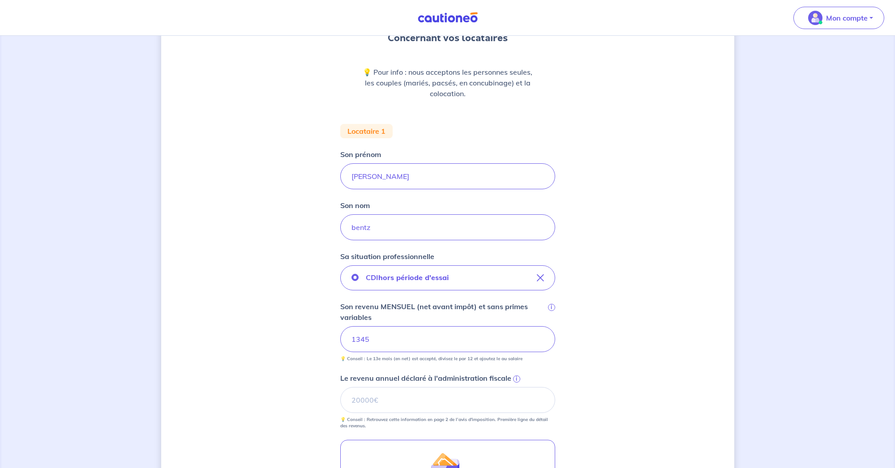
scroll to position [96, 0]
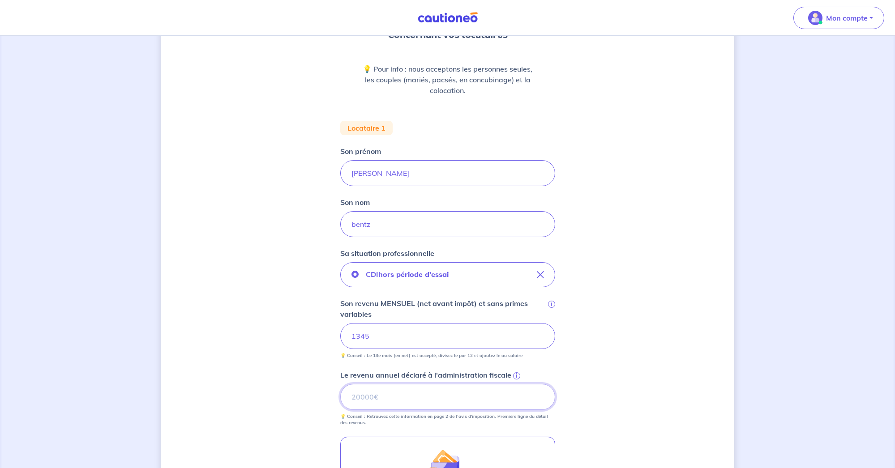
click at [406, 406] on input "Le revenu annuel déclaré à l'administration fiscale i" at bounding box center [447, 397] width 215 height 26
type input "21888"
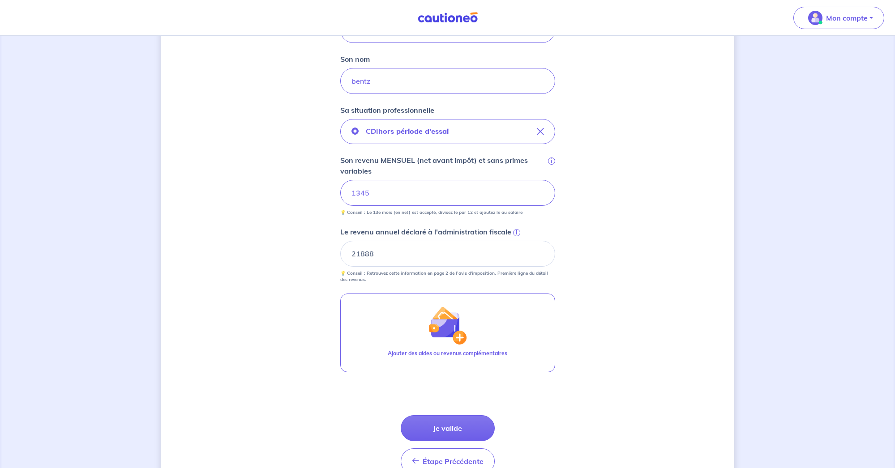
scroll to position [247, 0]
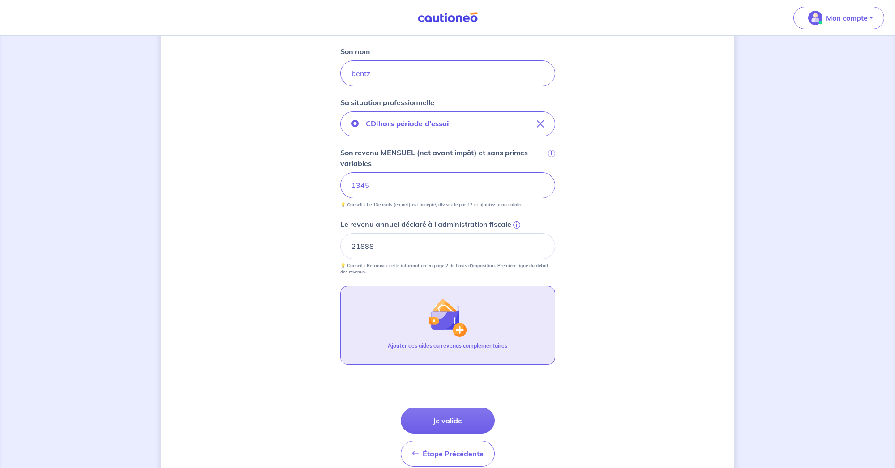
click at [434, 338] on button "Ajouter des aides ou revenus complémentaires" at bounding box center [447, 325] width 215 height 79
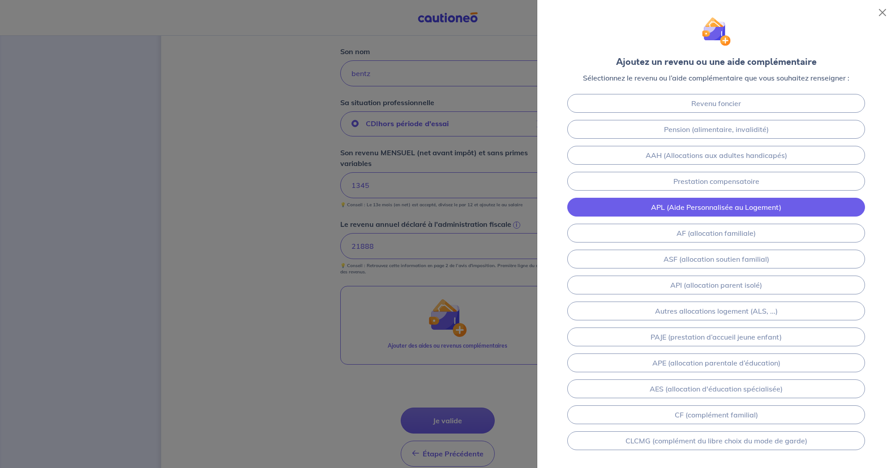
click at [704, 205] on link "APL (Aide Personnalisée au Logement)" at bounding box center [716, 207] width 298 height 19
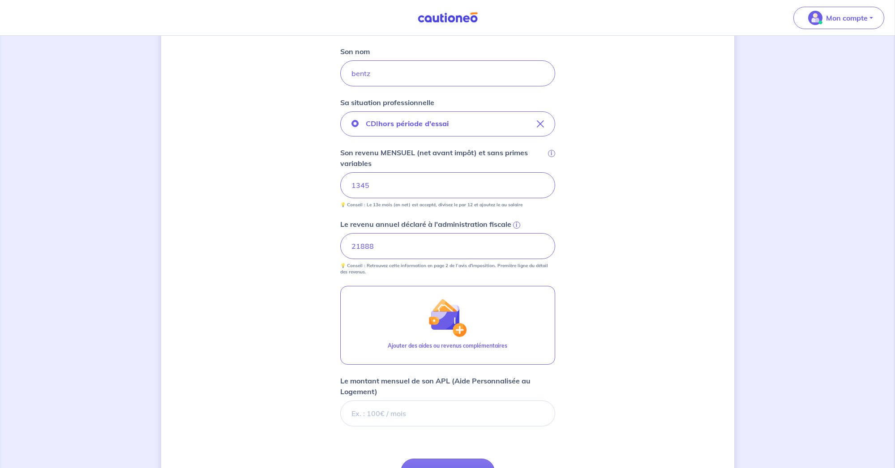
scroll to position [339, 0]
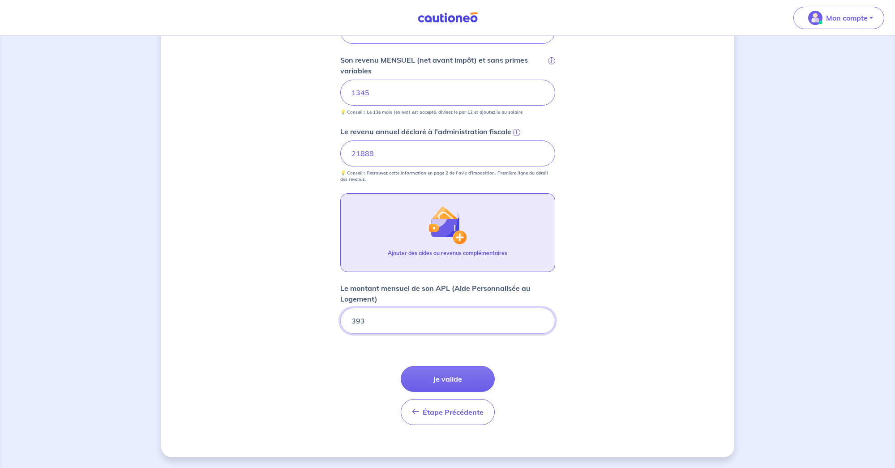
type input "393"
click at [494, 216] on button "Ajouter des aides ou revenus complémentaires" at bounding box center [447, 232] width 215 height 79
